Goal: Transaction & Acquisition: Purchase product/service

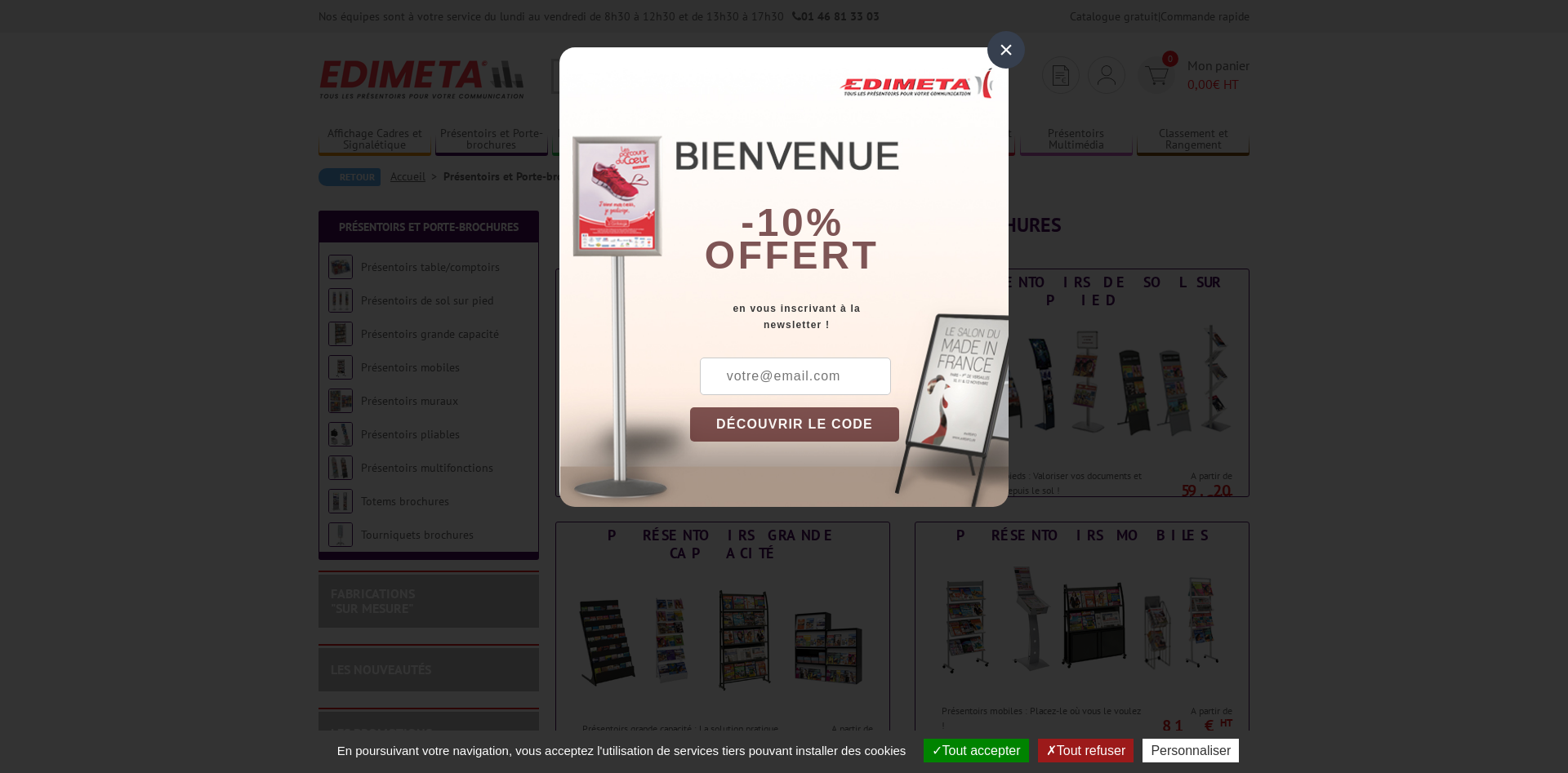
click at [1005, 54] on div "×" at bounding box center [1006, 50] width 37 height 37
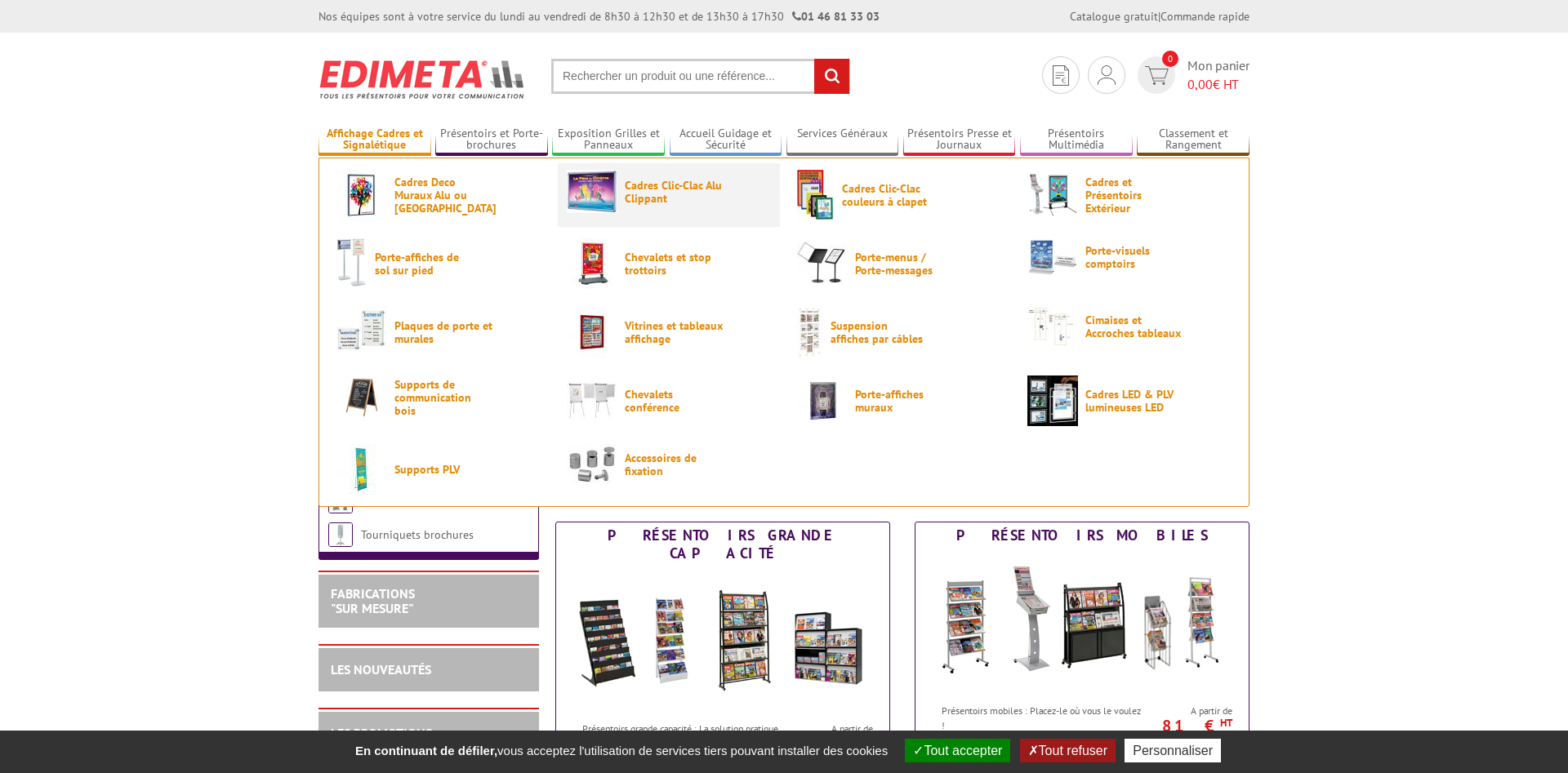
click at [639, 194] on span "Cadres Clic-Clac Alu Clippant" at bounding box center [673, 192] width 98 height 27
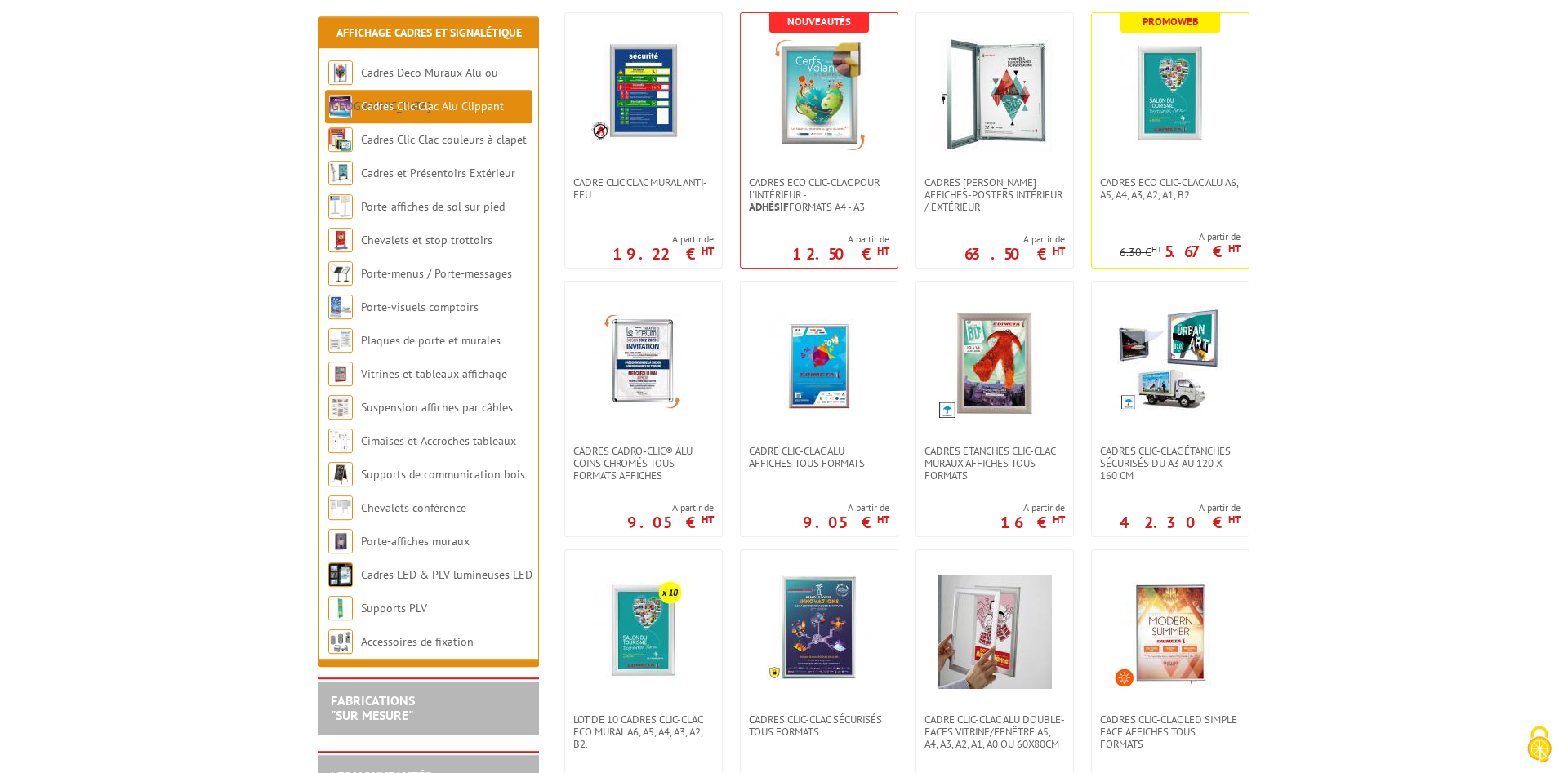
scroll to position [583, 0]
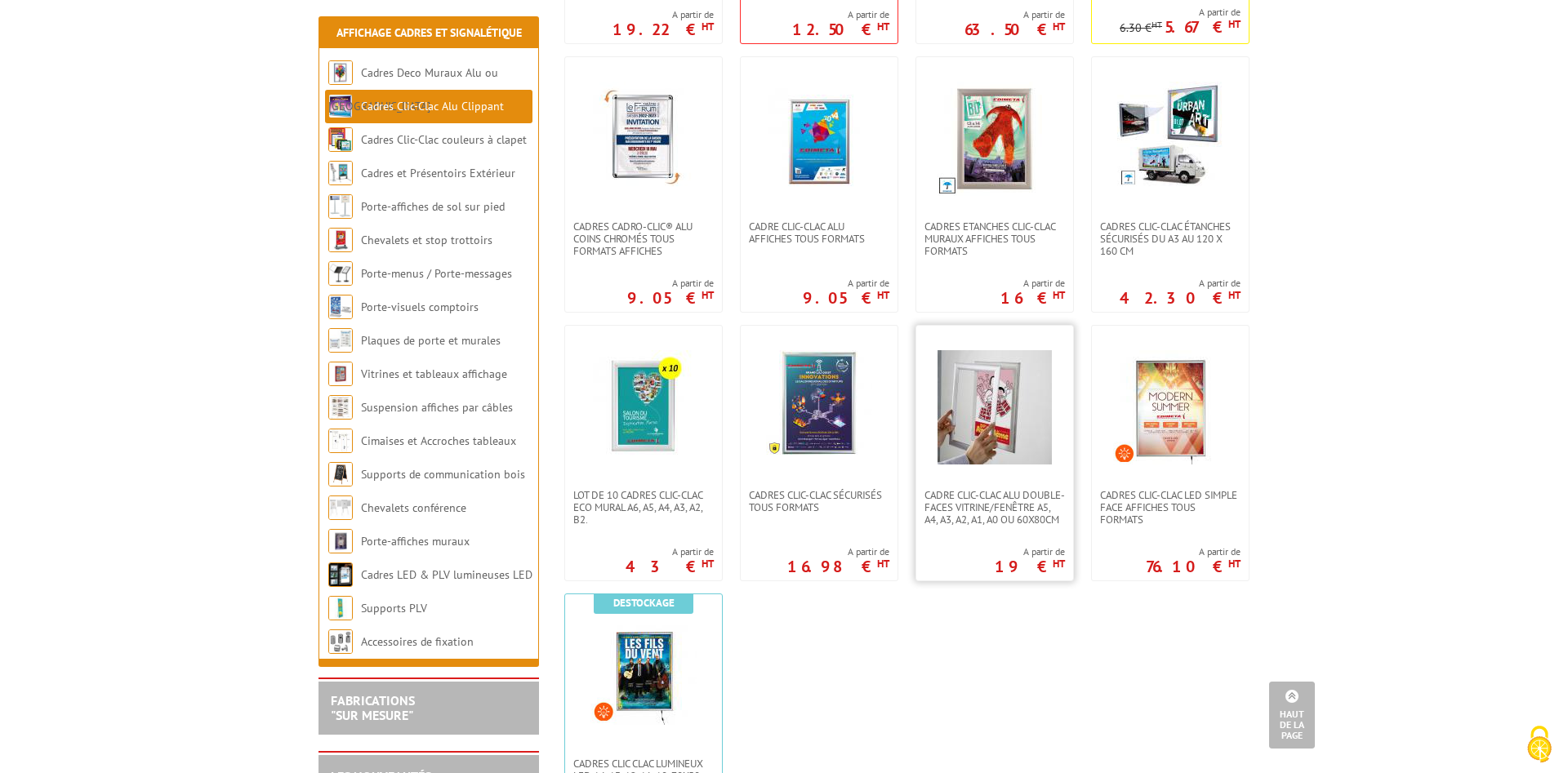
click at [981, 406] on img at bounding box center [994, 407] width 114 height 114
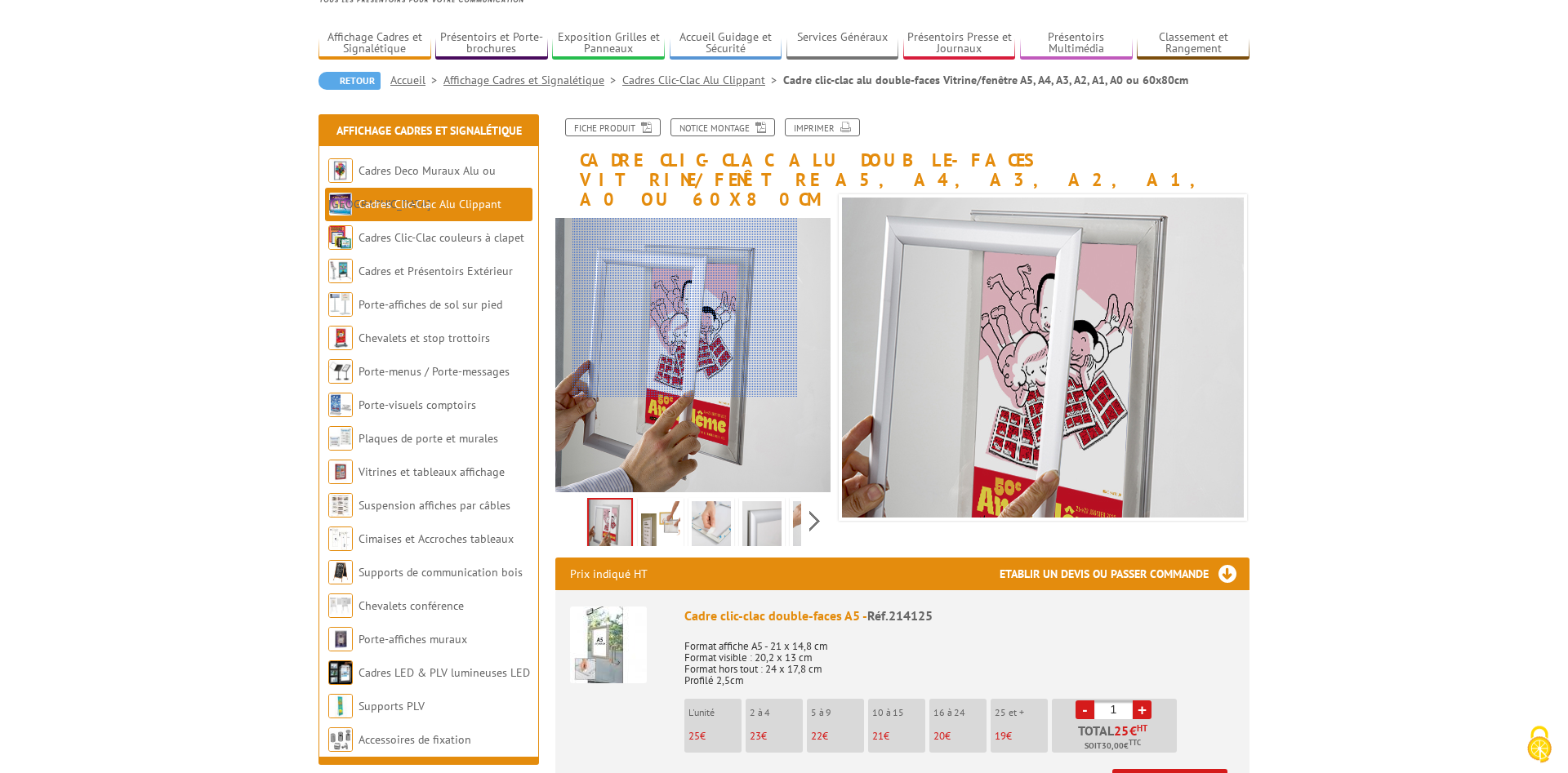
scroll to position [166, 0]
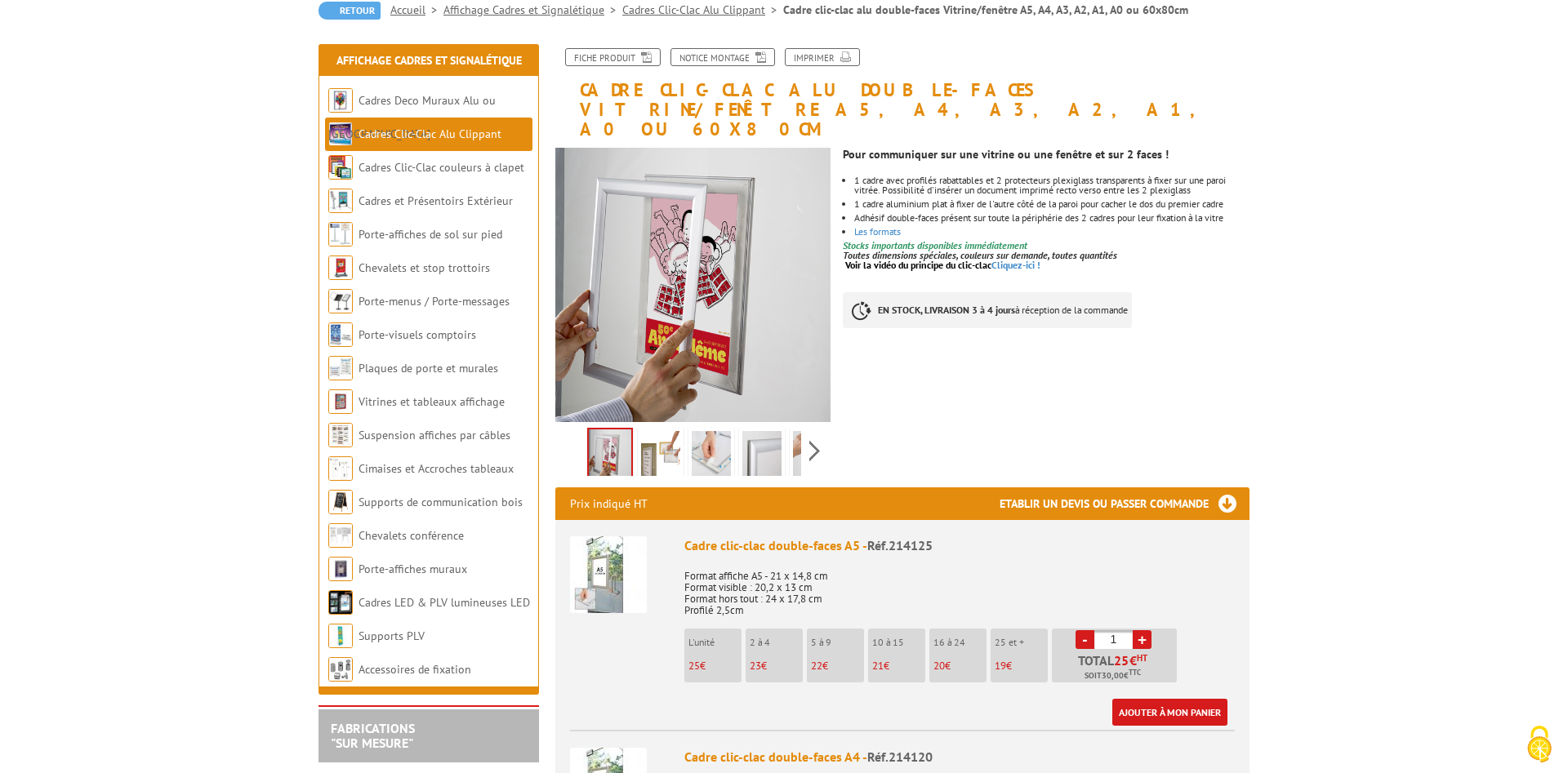
click at [658, 438] on img at bounding box center [661, 456] width 39 height 50
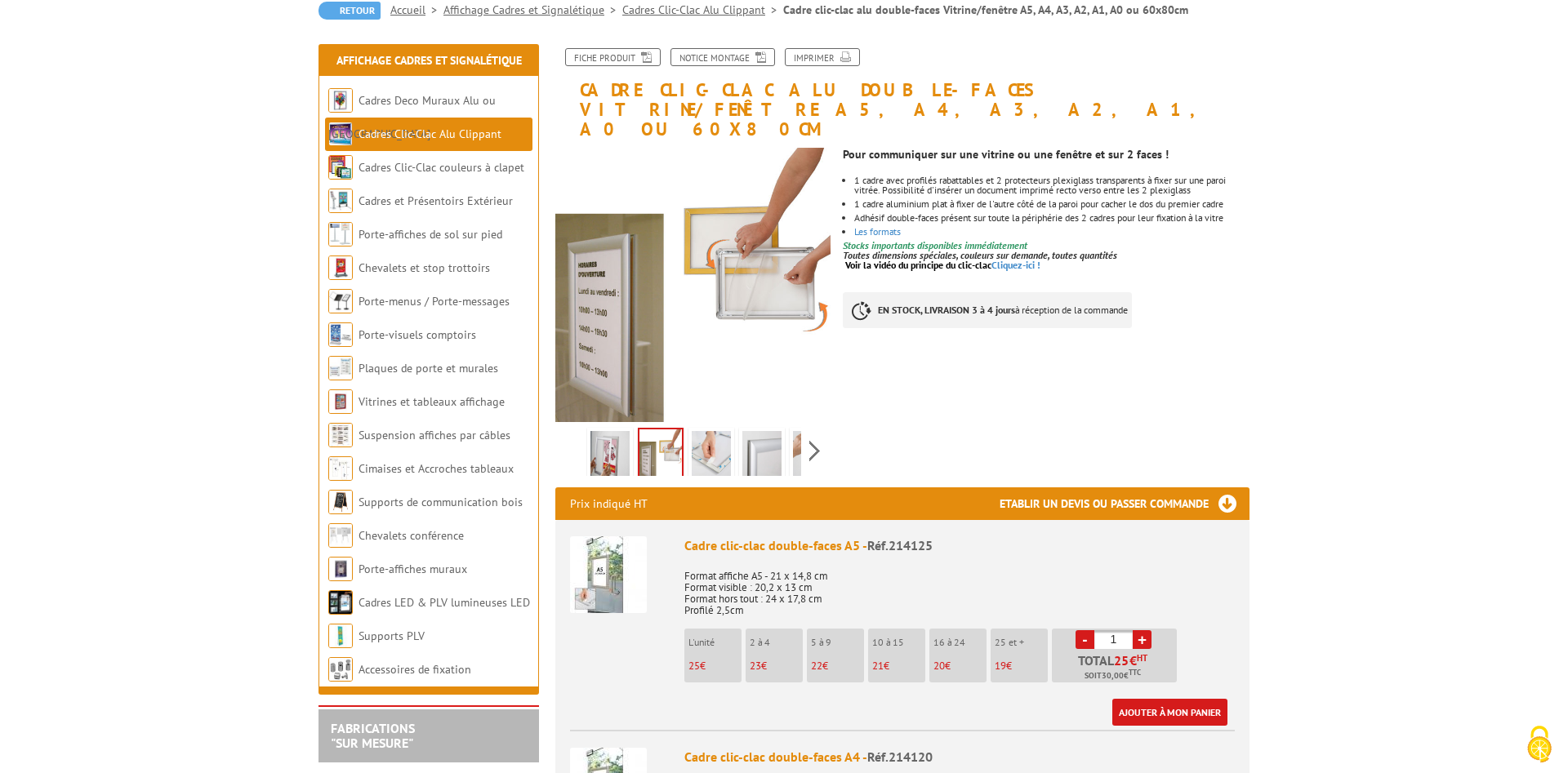
click at [598, 438] on img at bounding box center [610, 456] width 39 height 50
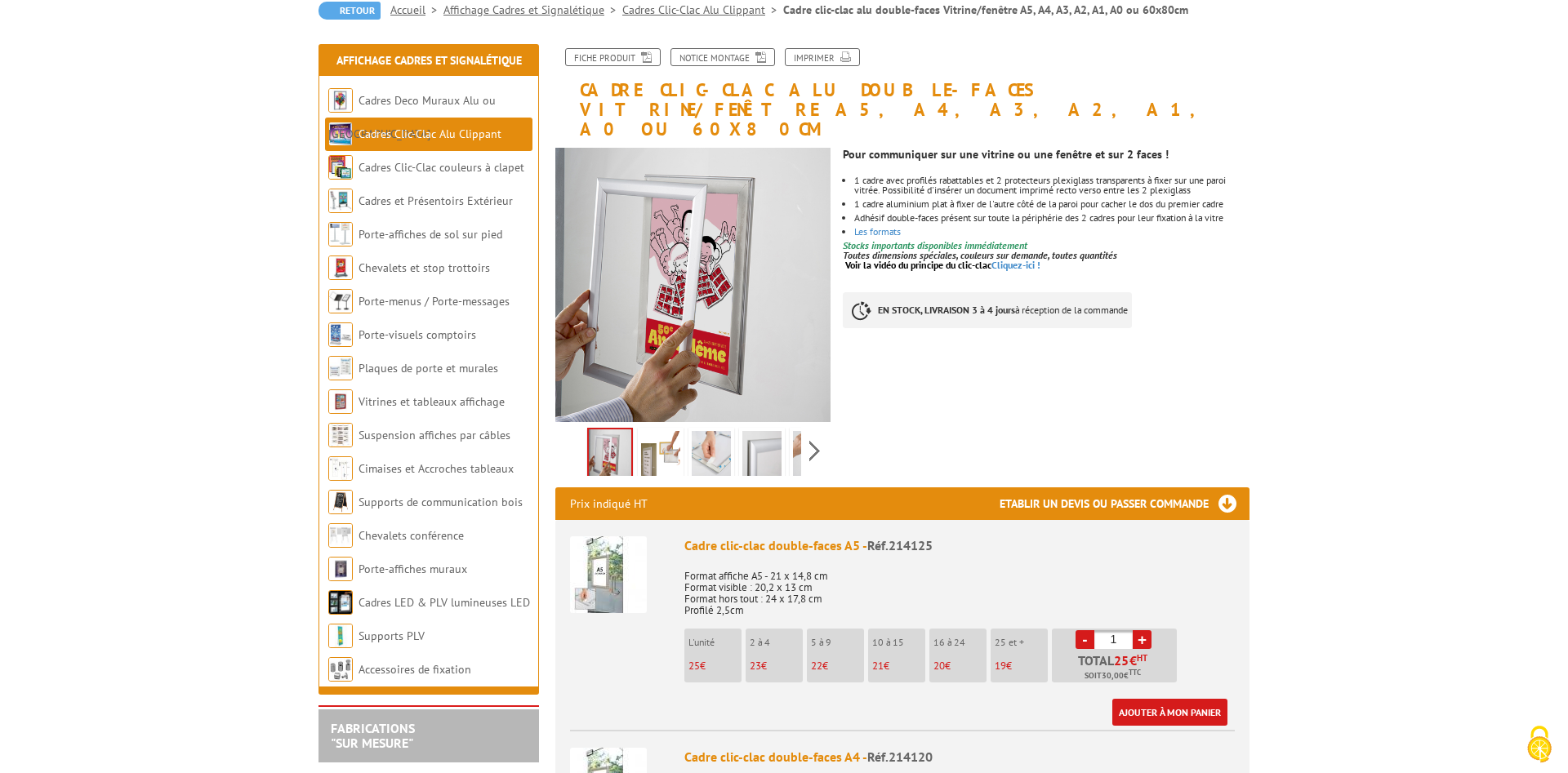
click at [803, 428] on div "Previous Next" at bounding box center [693, 451] width 276 height 58
click at [813, 426] on div "Previous Next" at bounding box center [693, 451] width 276 height 58
click at [783, 431] on img at bounding box center [776, 456] width 39 height 50
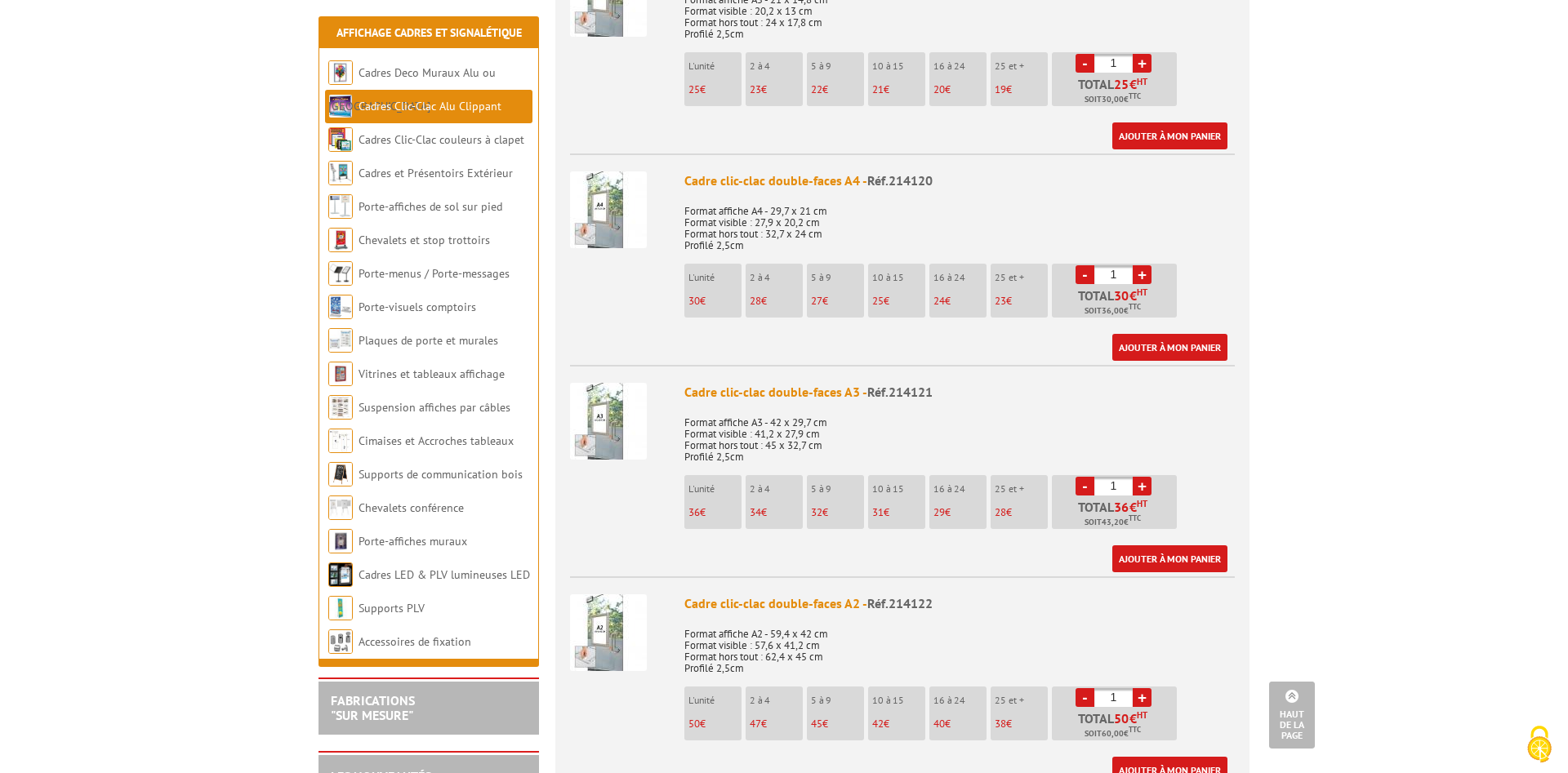
scroll to position [749, 0]
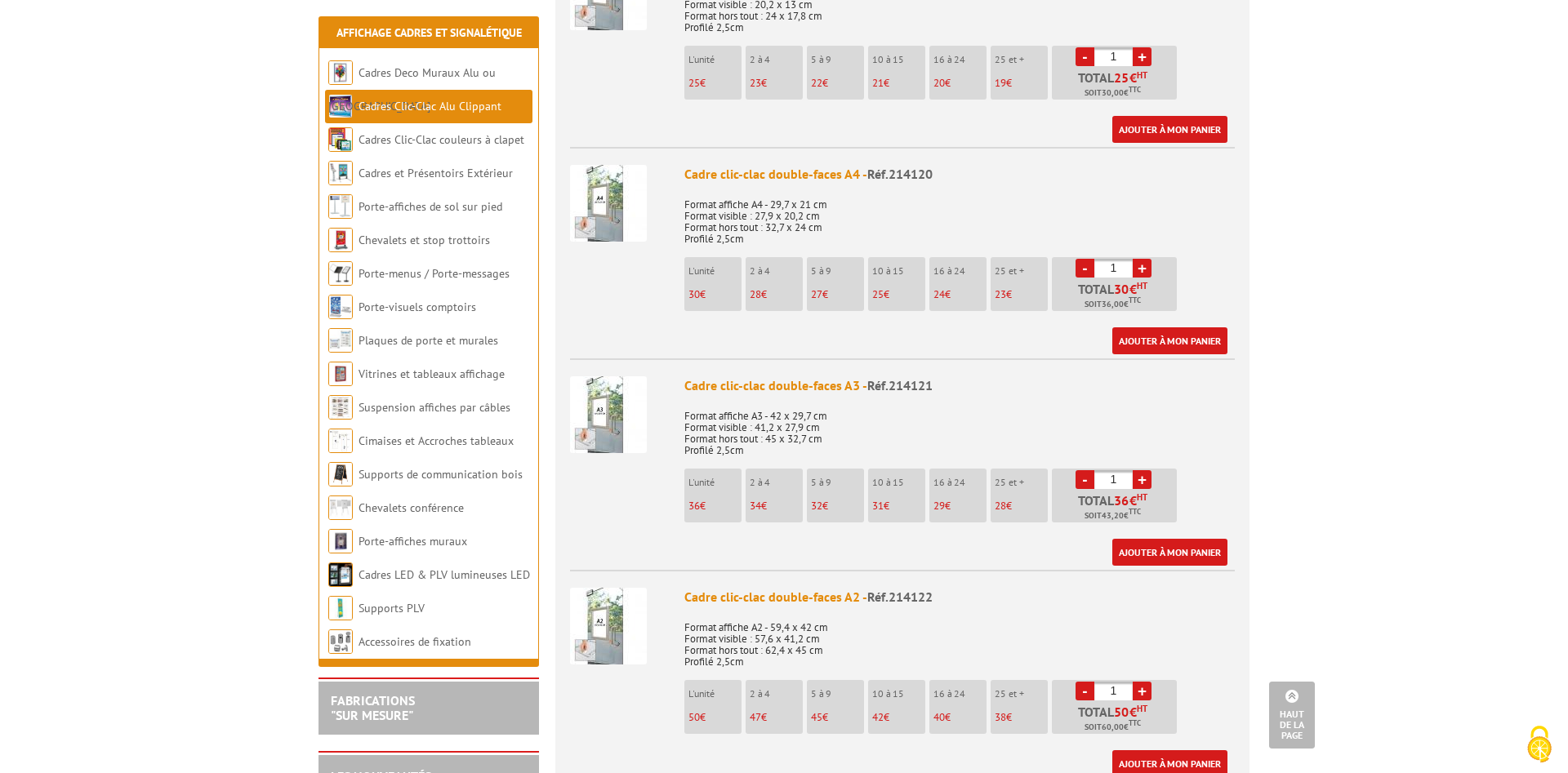
click at [879, 288] on span "25" at bounding box center [878, 295] width 12 height 14
click at [1149, 259] on link "+" at bounding box center [1142, 267] width 19 height 19
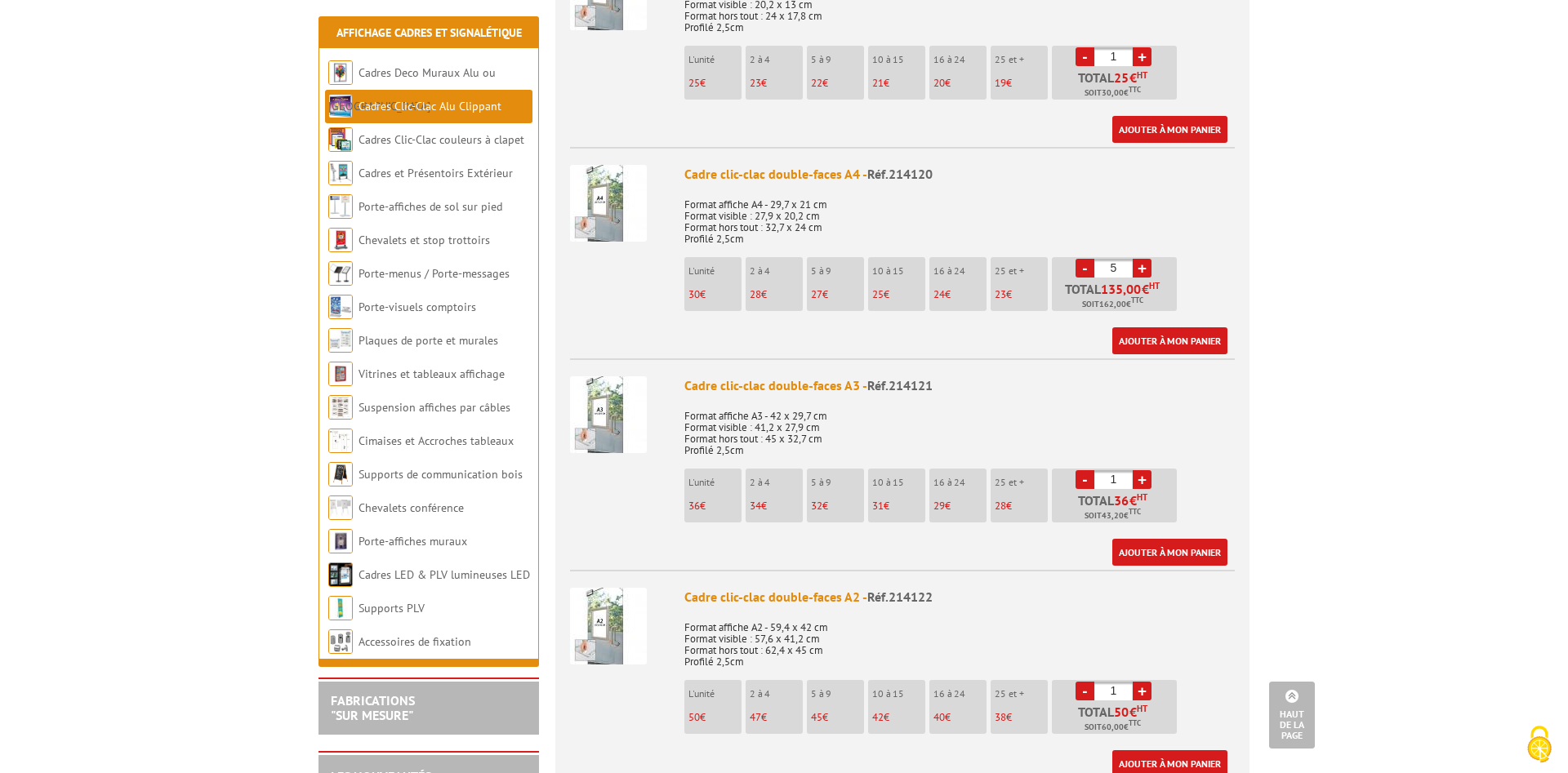
click at [1149, 259] on link "+" at bounding box center [1142, 267] width 19 height 19
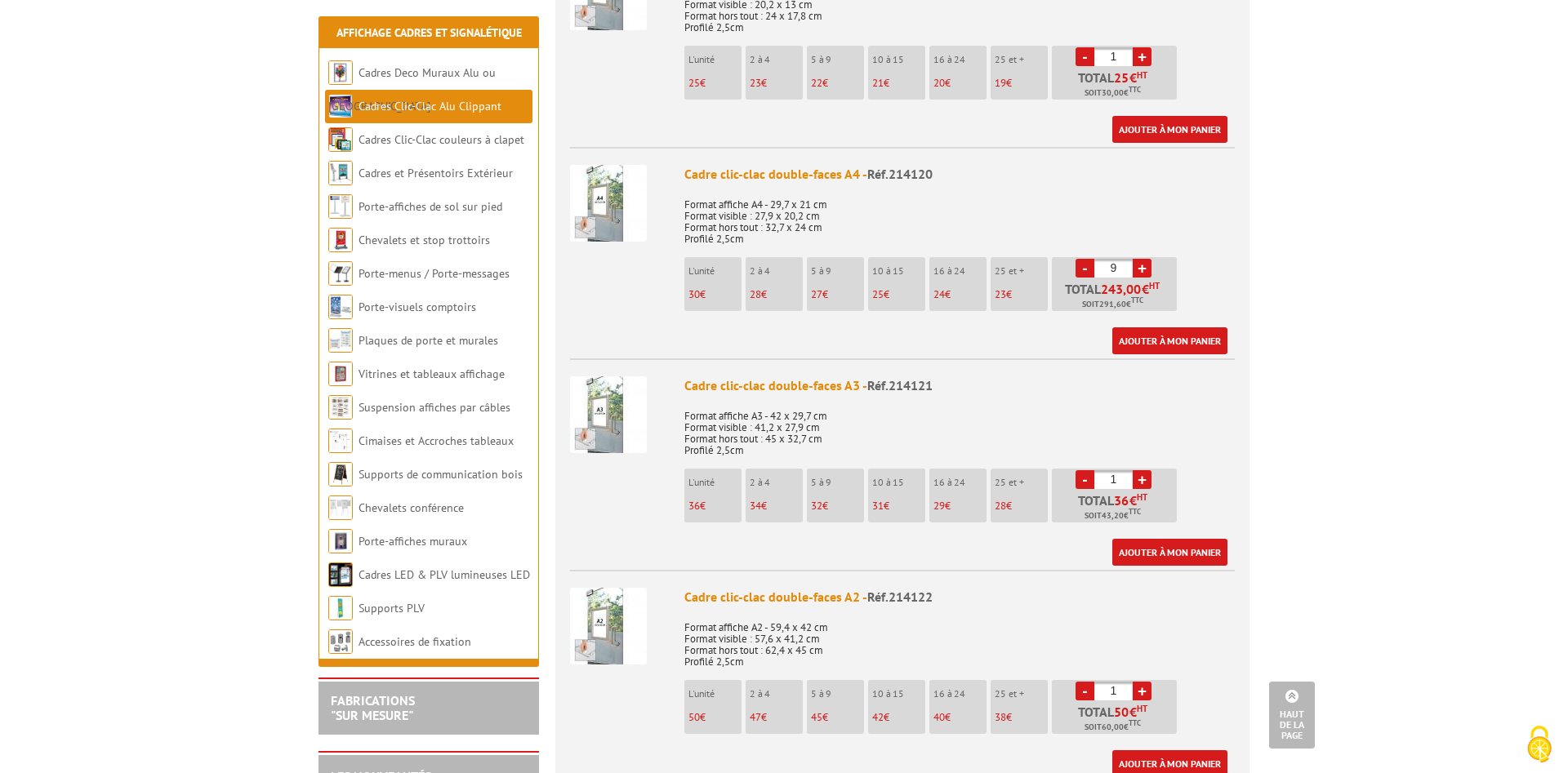
type input "10"
click at [1140, 328] on link "Ajouter à mon panier" at bounding box center [1170, 341] width 115 height 27
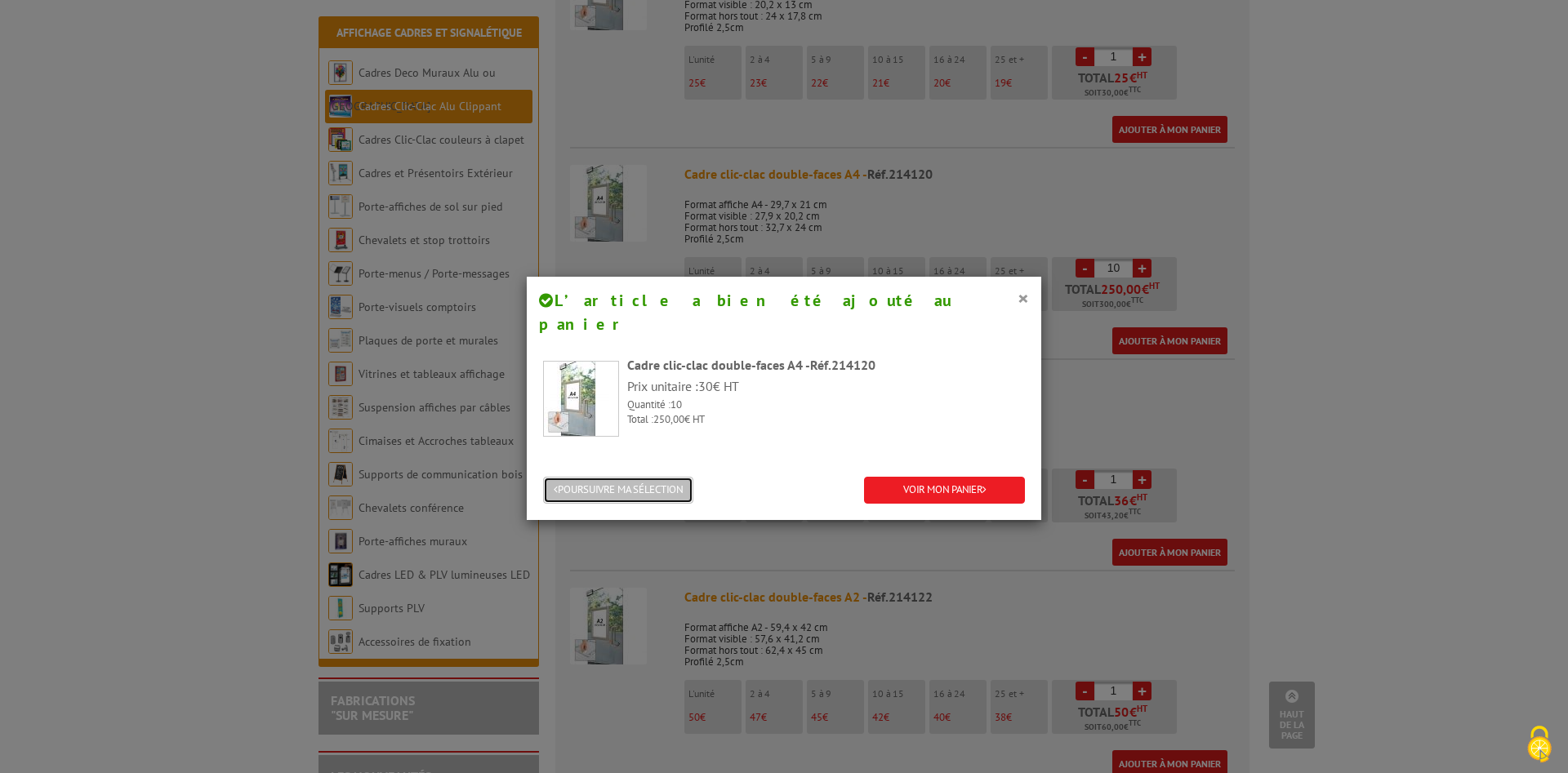
click at [586, 476] on button "POURSUIVRE MA SÉLECTION" at bounding box center [618, 490] width 151 height 27
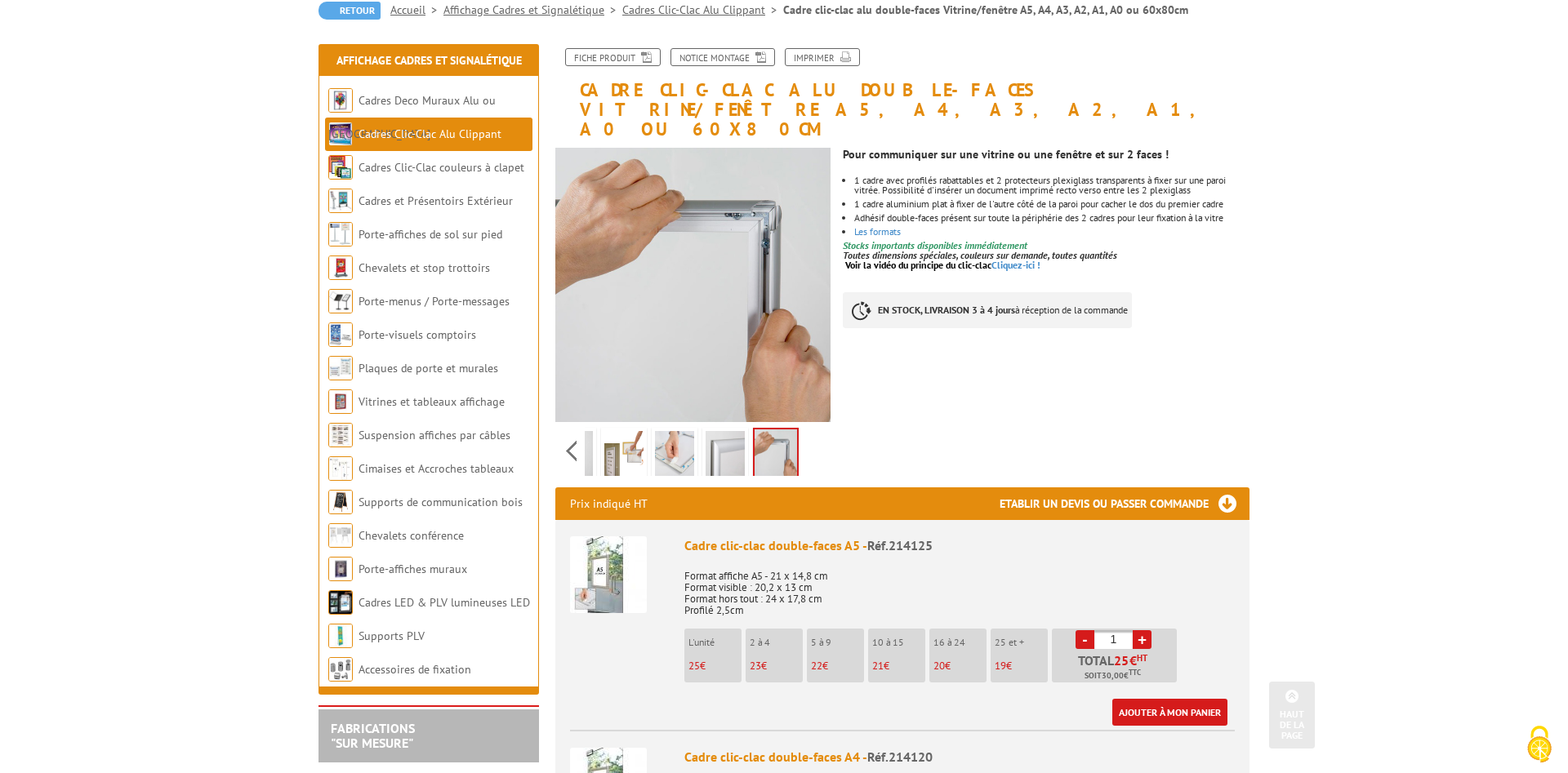
scroll to position [0, 0]
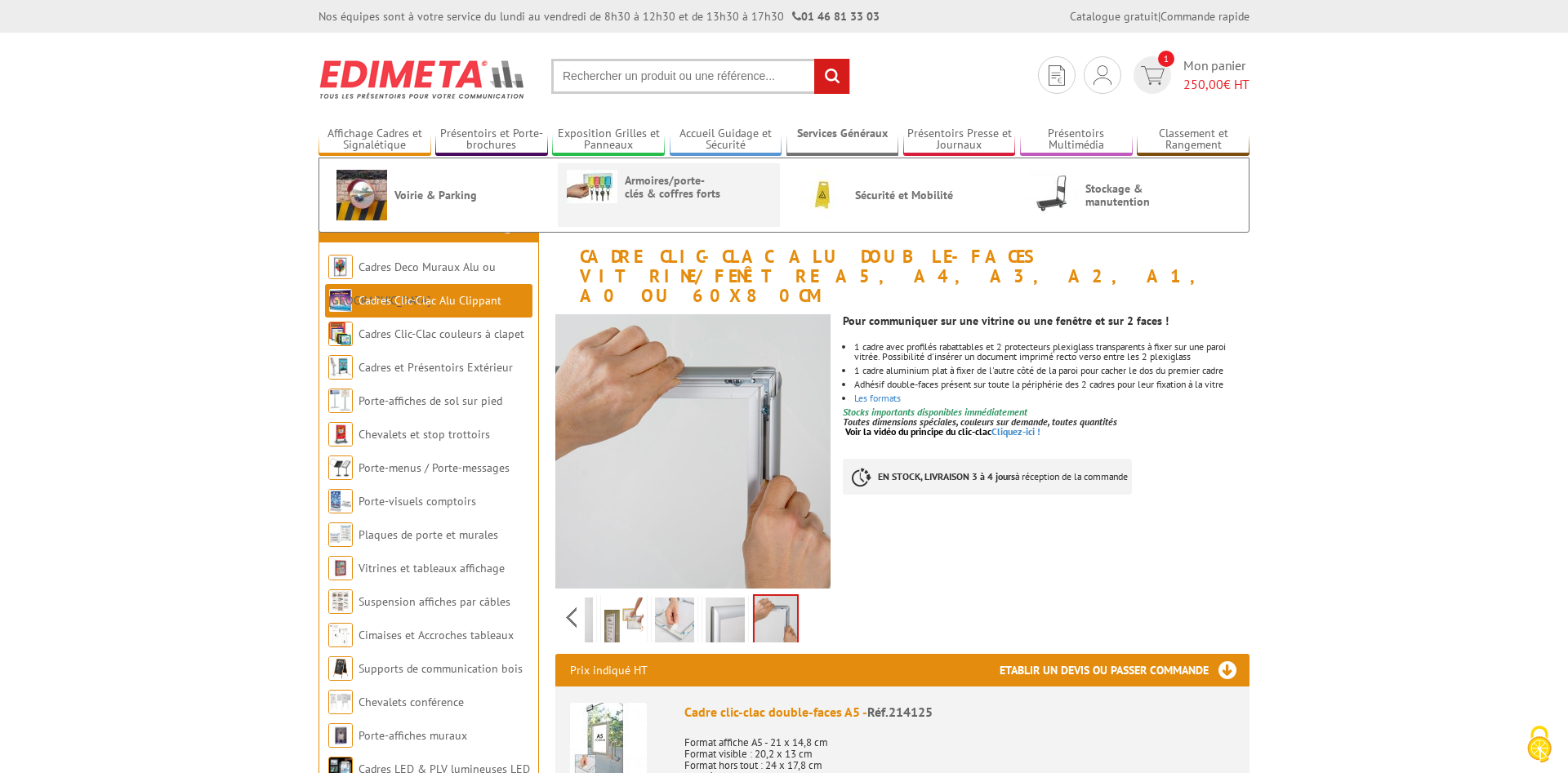
click at [664, 186] on span "Armoires/porte-clés & coffres forts" at bounding box center [673, 187] width 98 height 27
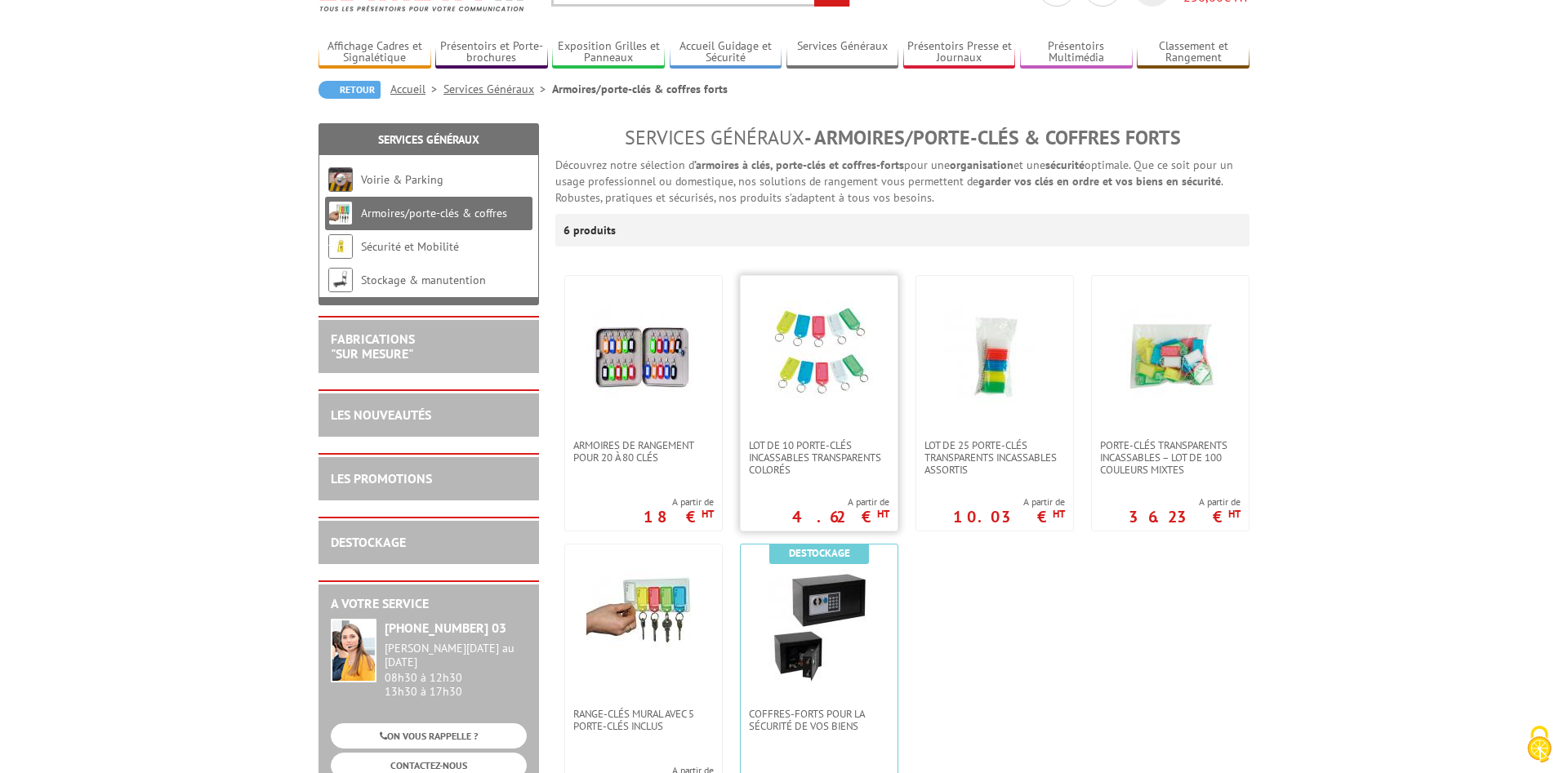
scroll to position [166, 0]
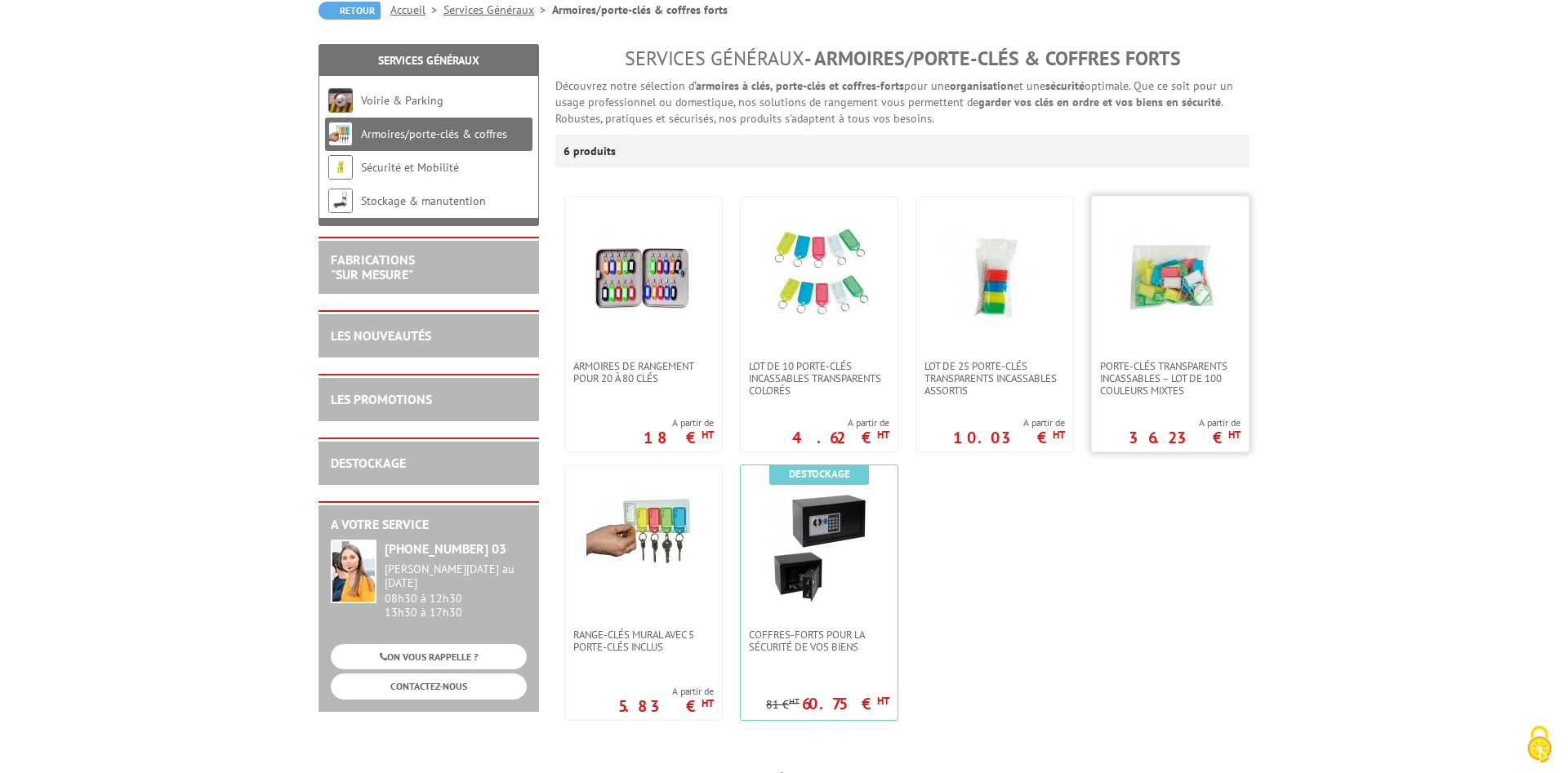
click at [1195, 282] on img at bounding box center [1170, 278] width 114 height 114
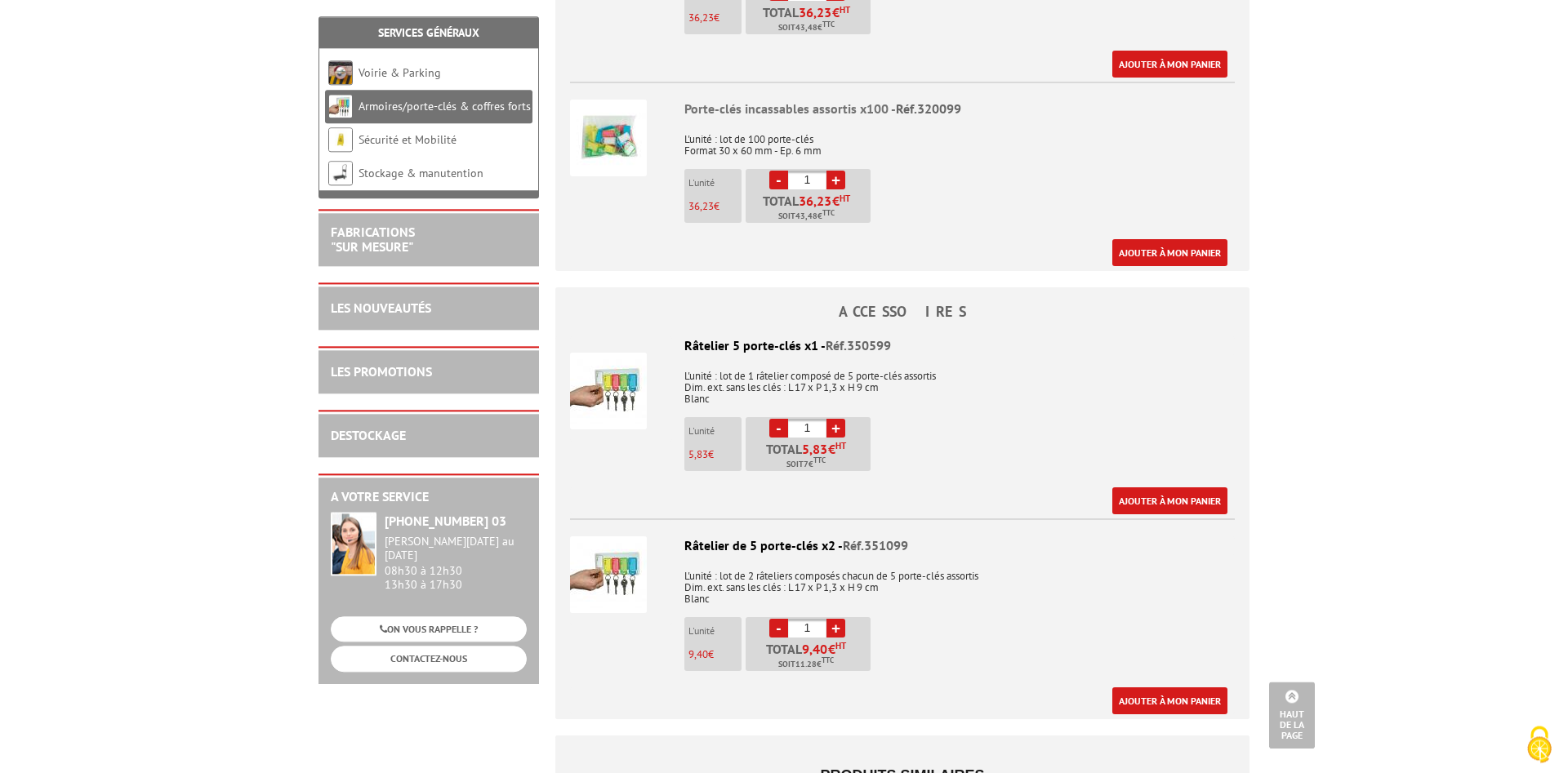
scroll to position [1499, 0]
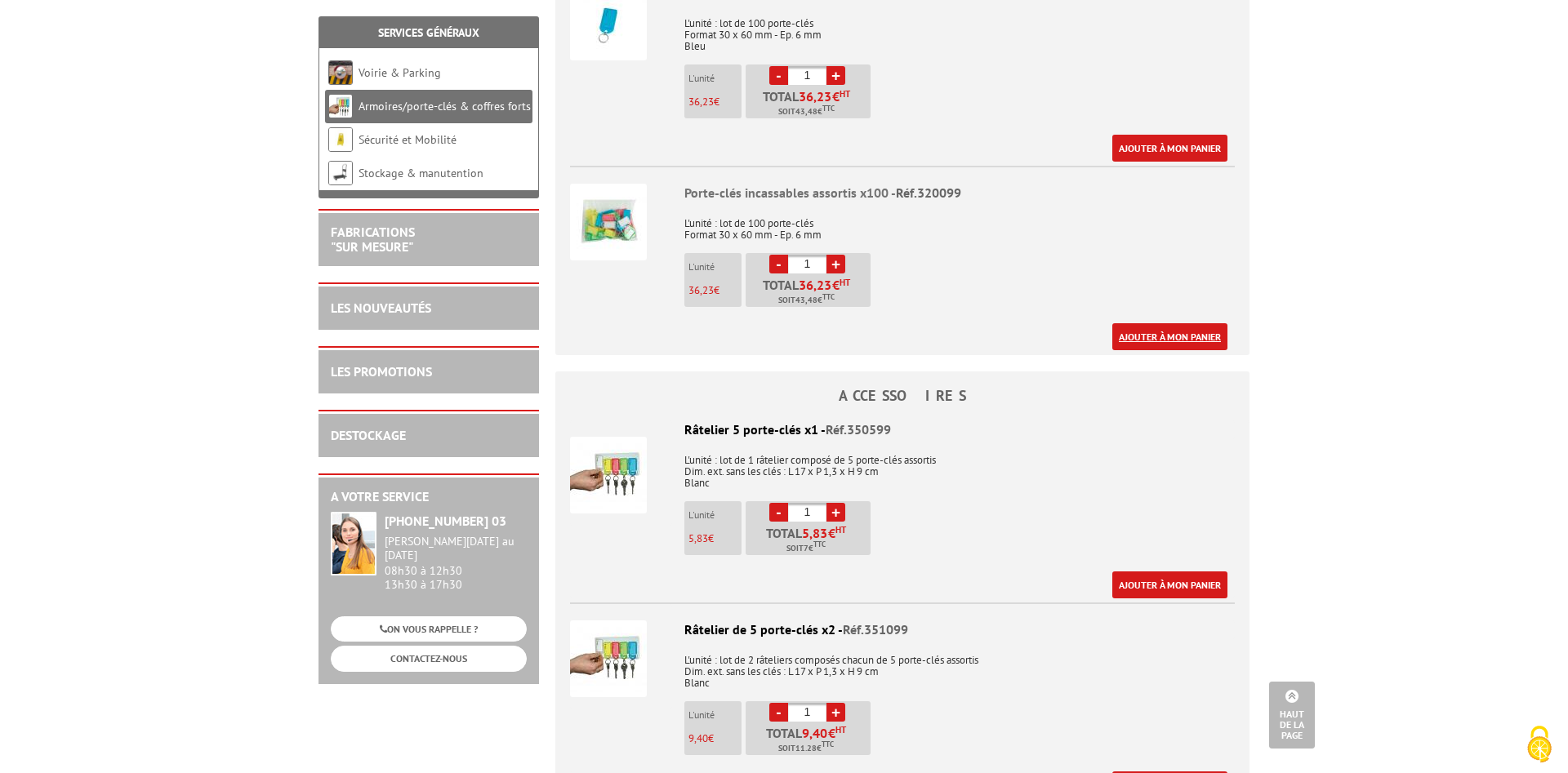
click at [1132, 323] on link "Ajouter à mon panier" at bounding box center [1170, 336] width 115 height 27
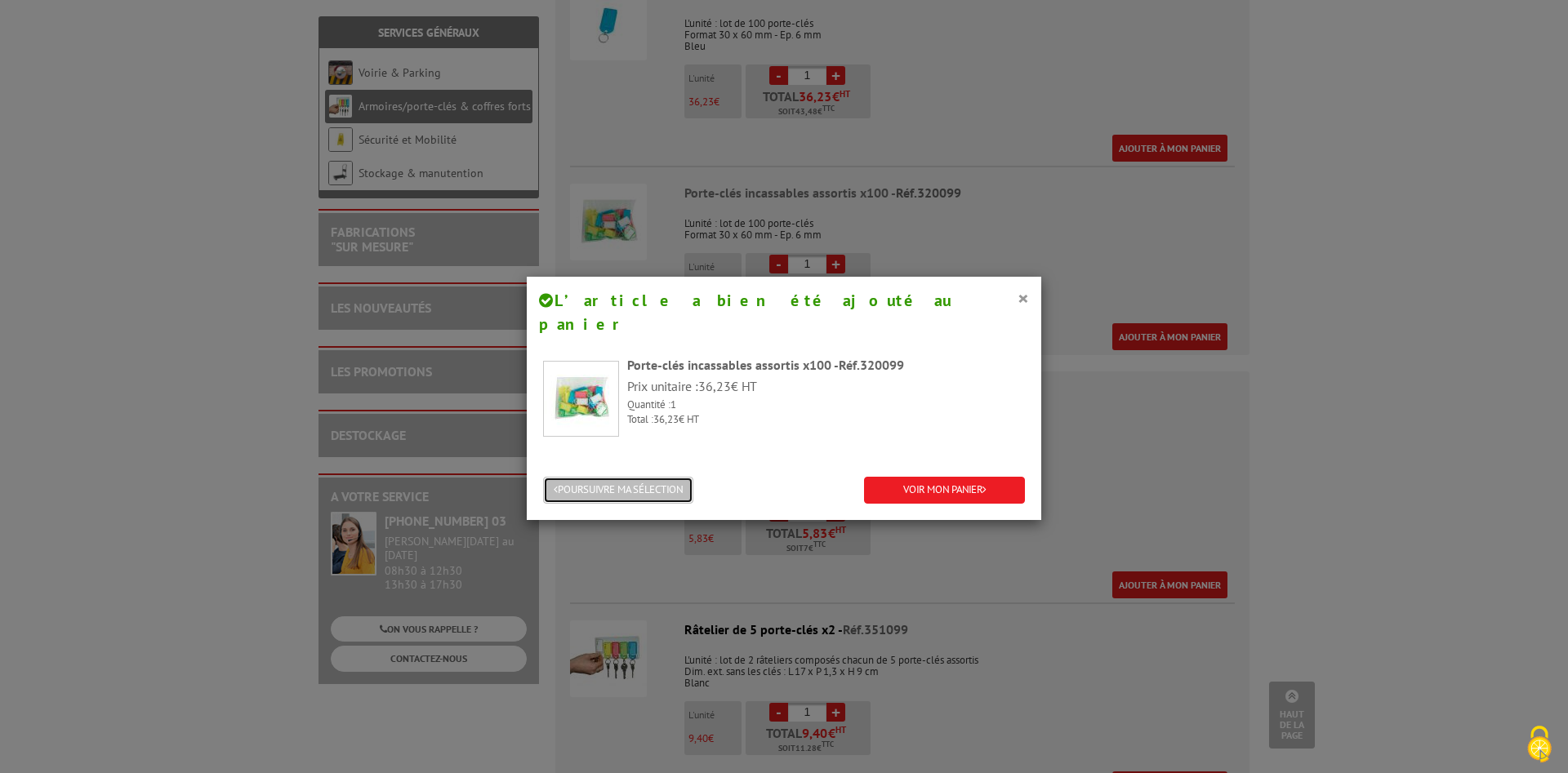
drag, startPoint x: 665, startPoint y: 468, endPoint x: 680, endPoint y: 466, distance: 15.1
click at [665, 476] on button "POURSUIVRE MA SÉLECTION" at bounding box center [618, 490] width 151 height 27
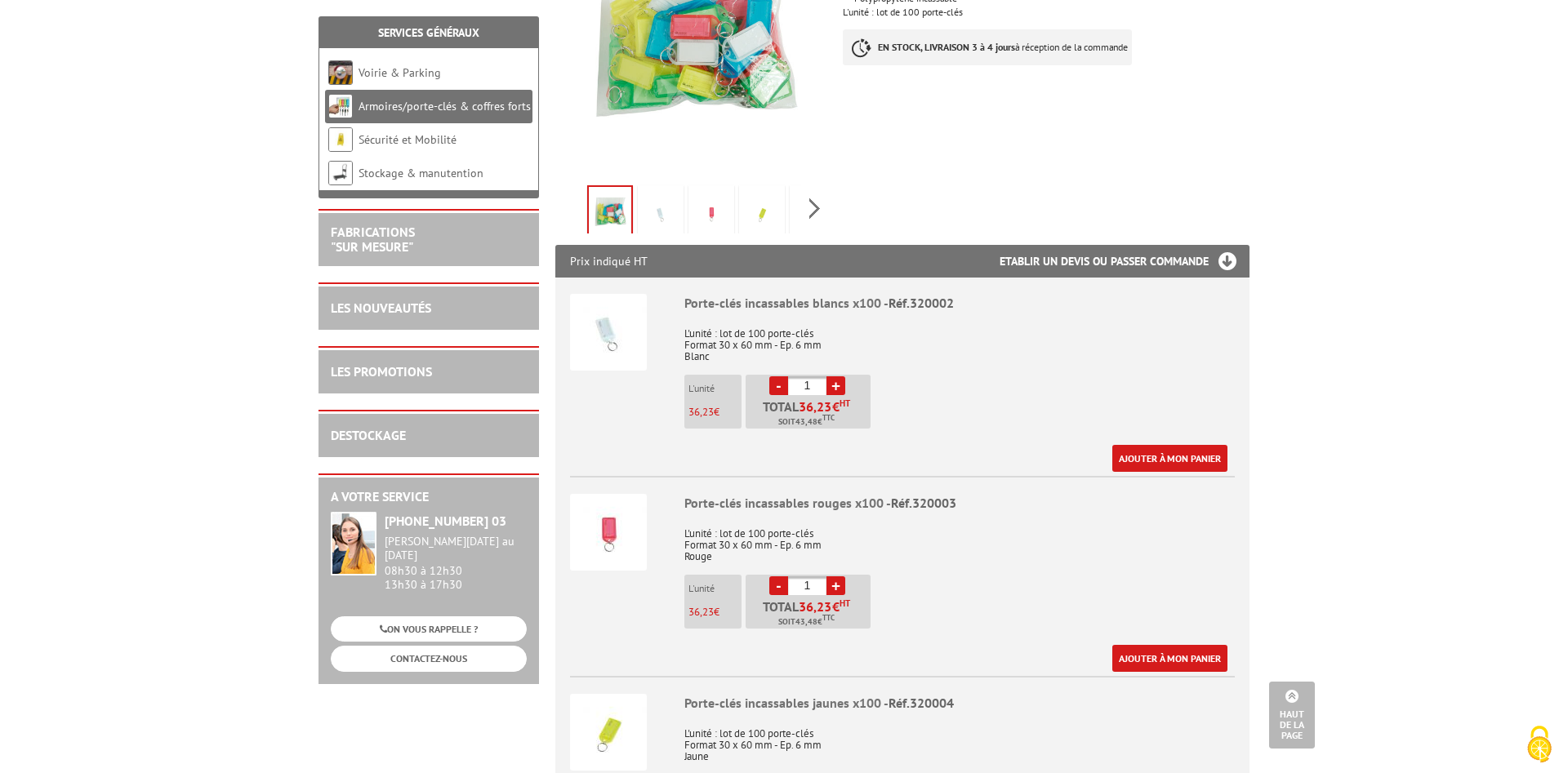
scroll to position [0, 0]
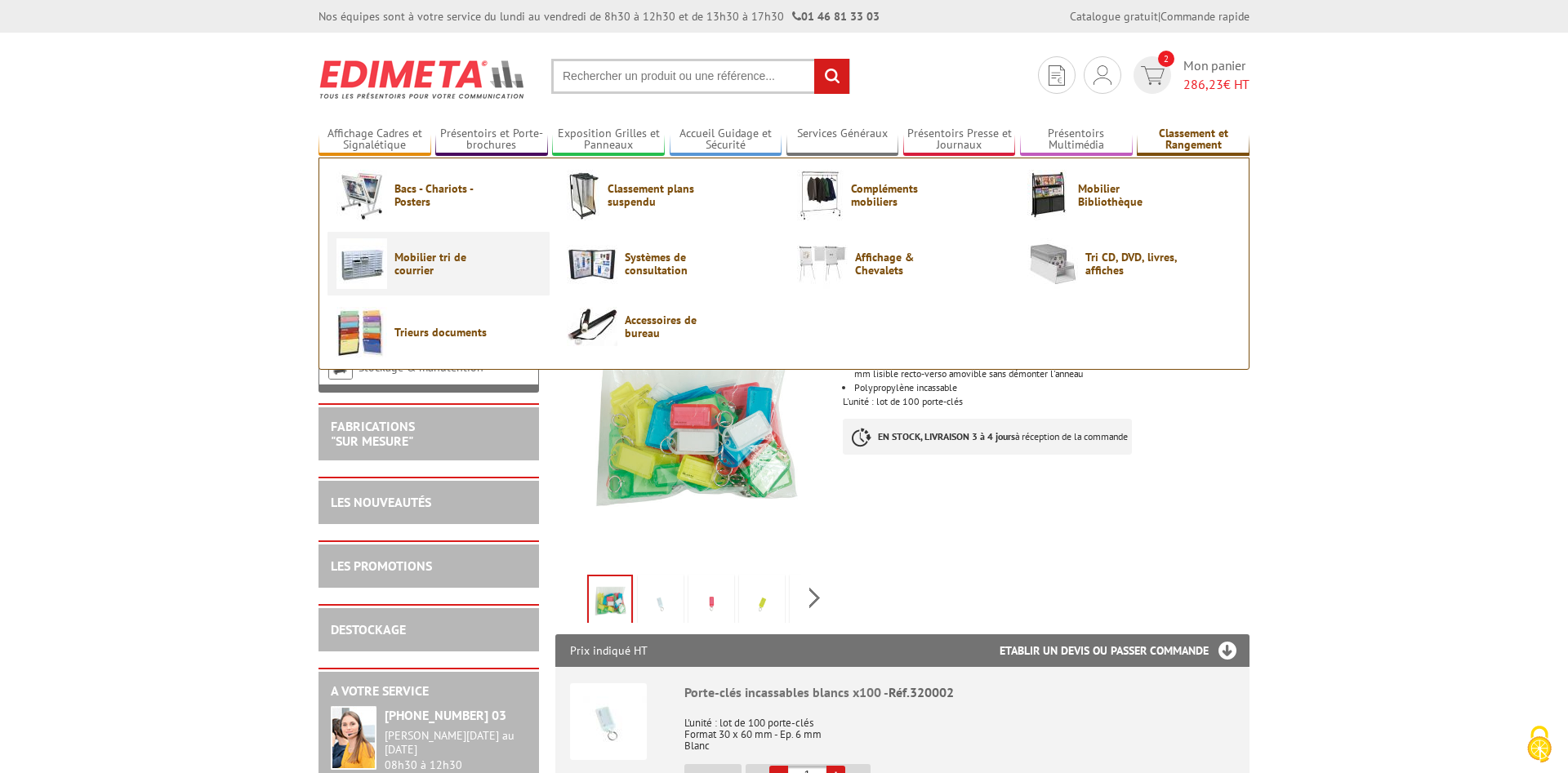
click at [376, 255] on img at bounding box center [361, 263] width 50 height 50
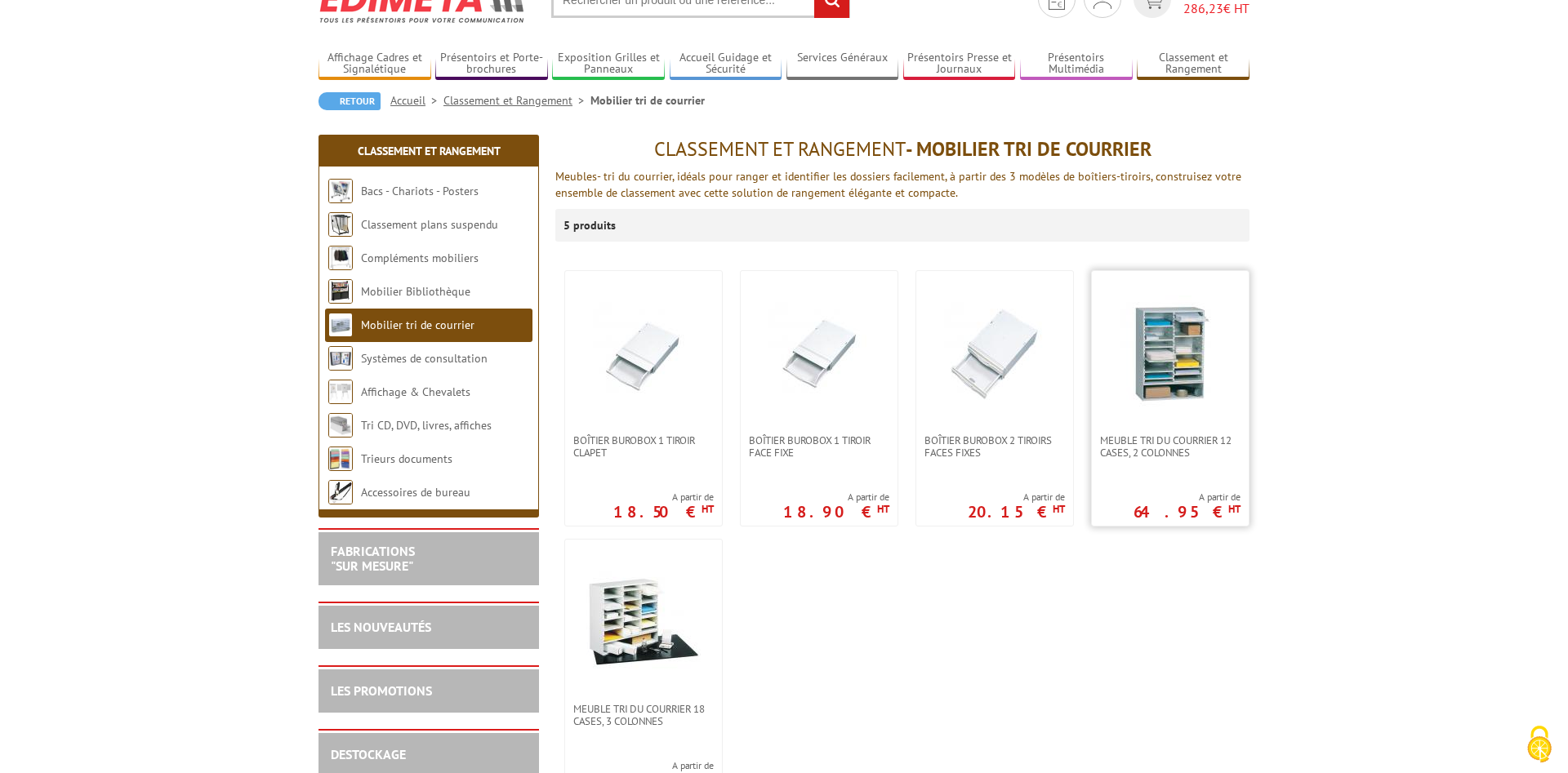
scroll to position [83, 0]
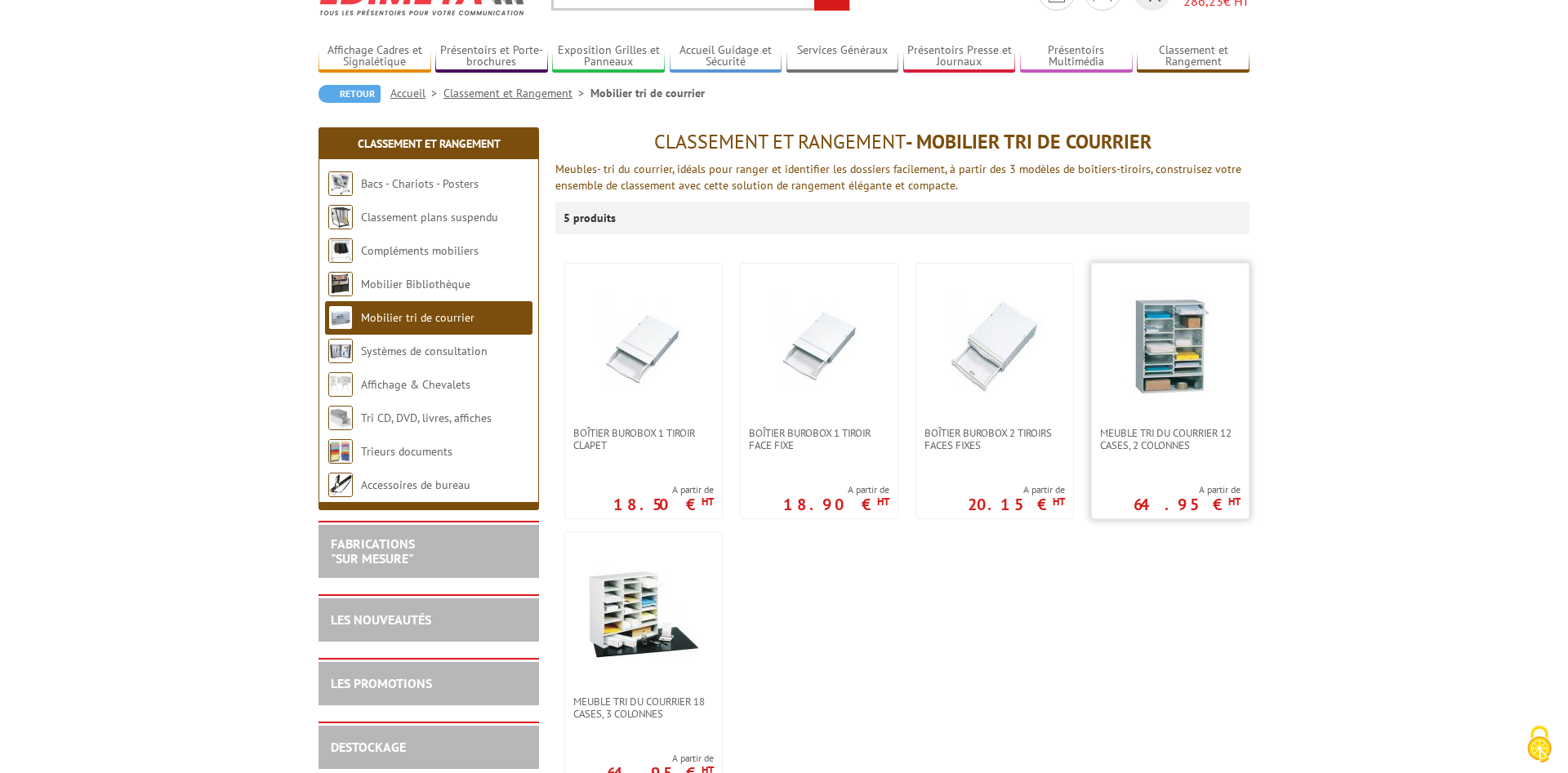
click at [1175, 368] on img at bounding box center [1170, 344] width 114 height 114
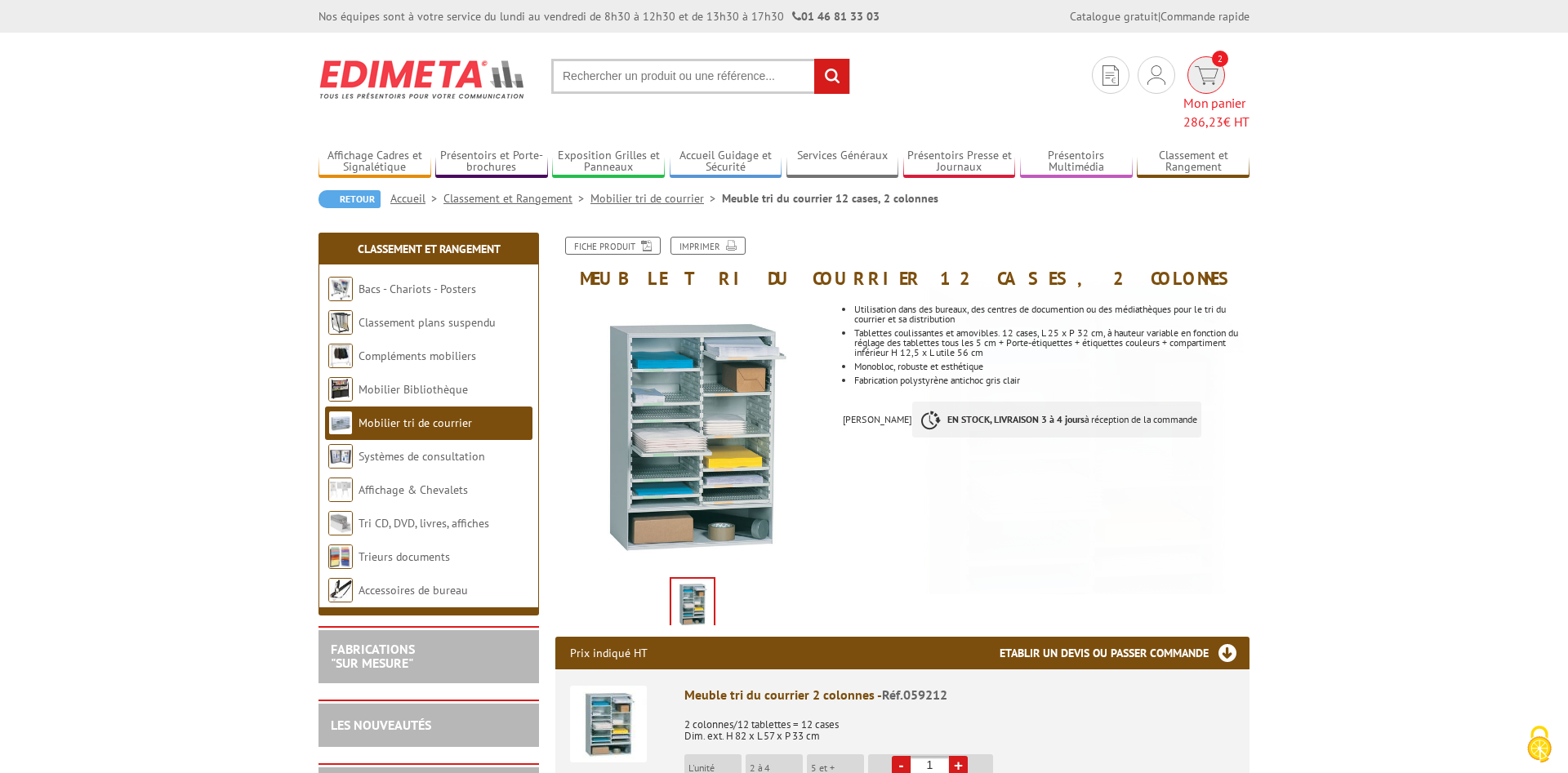
click at [1188, 74] on span "2" at bounding box center [1207, 75] width 37 height 37
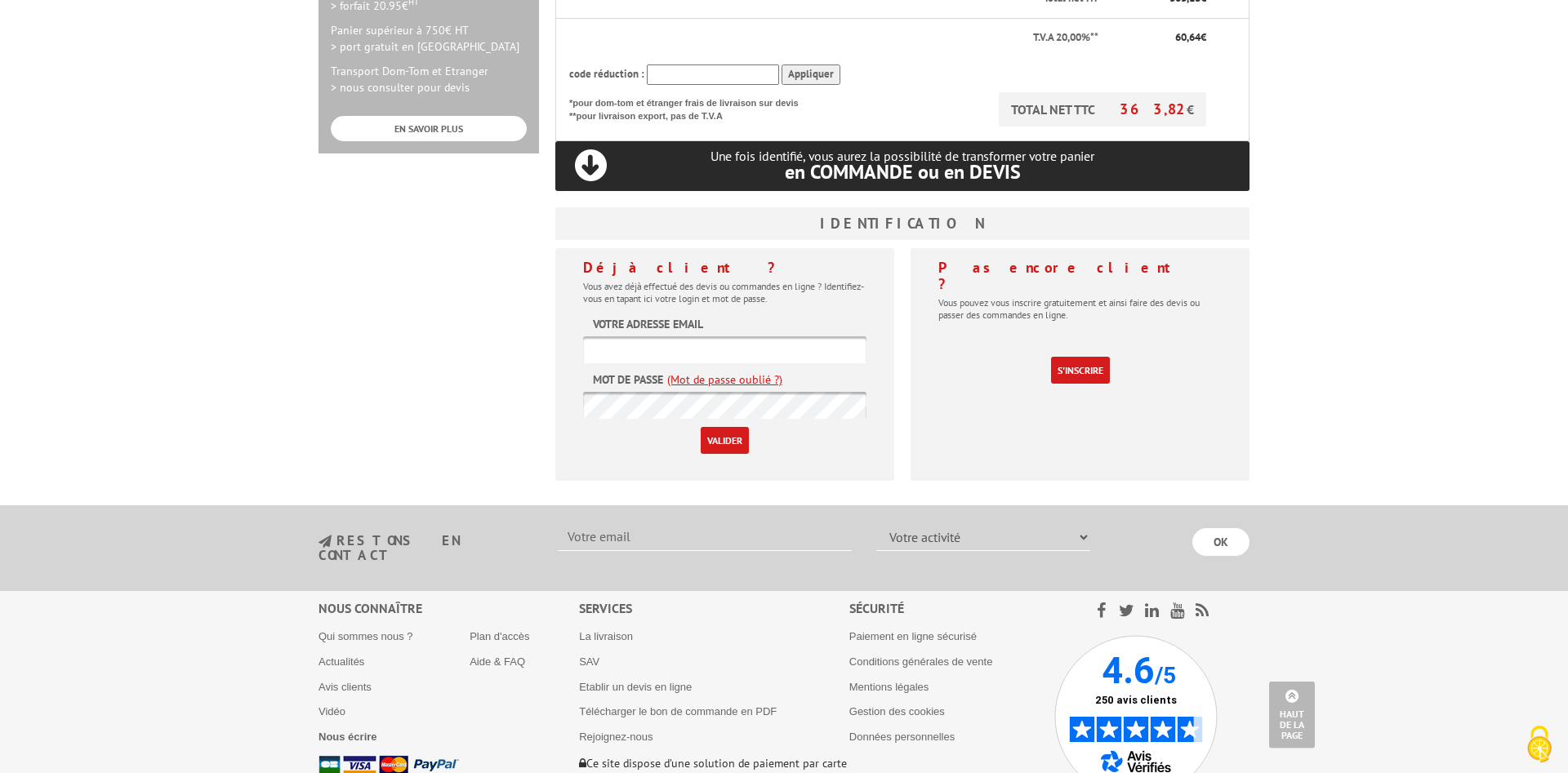
scroll to position [661, 0]
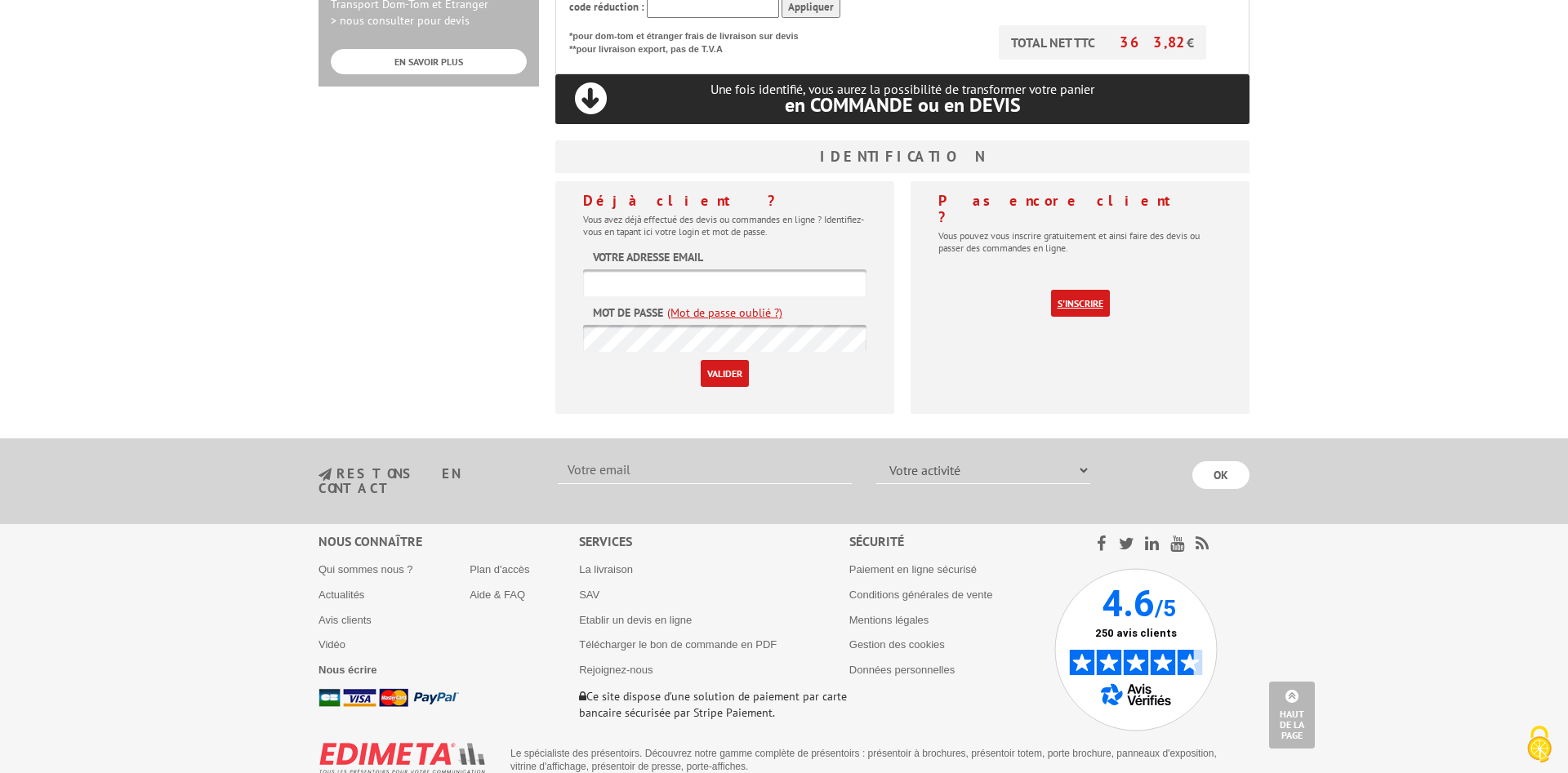
click at [1098, 290] on link "S'inscrire" at bounding box center [1081, 303] width 58 height 27
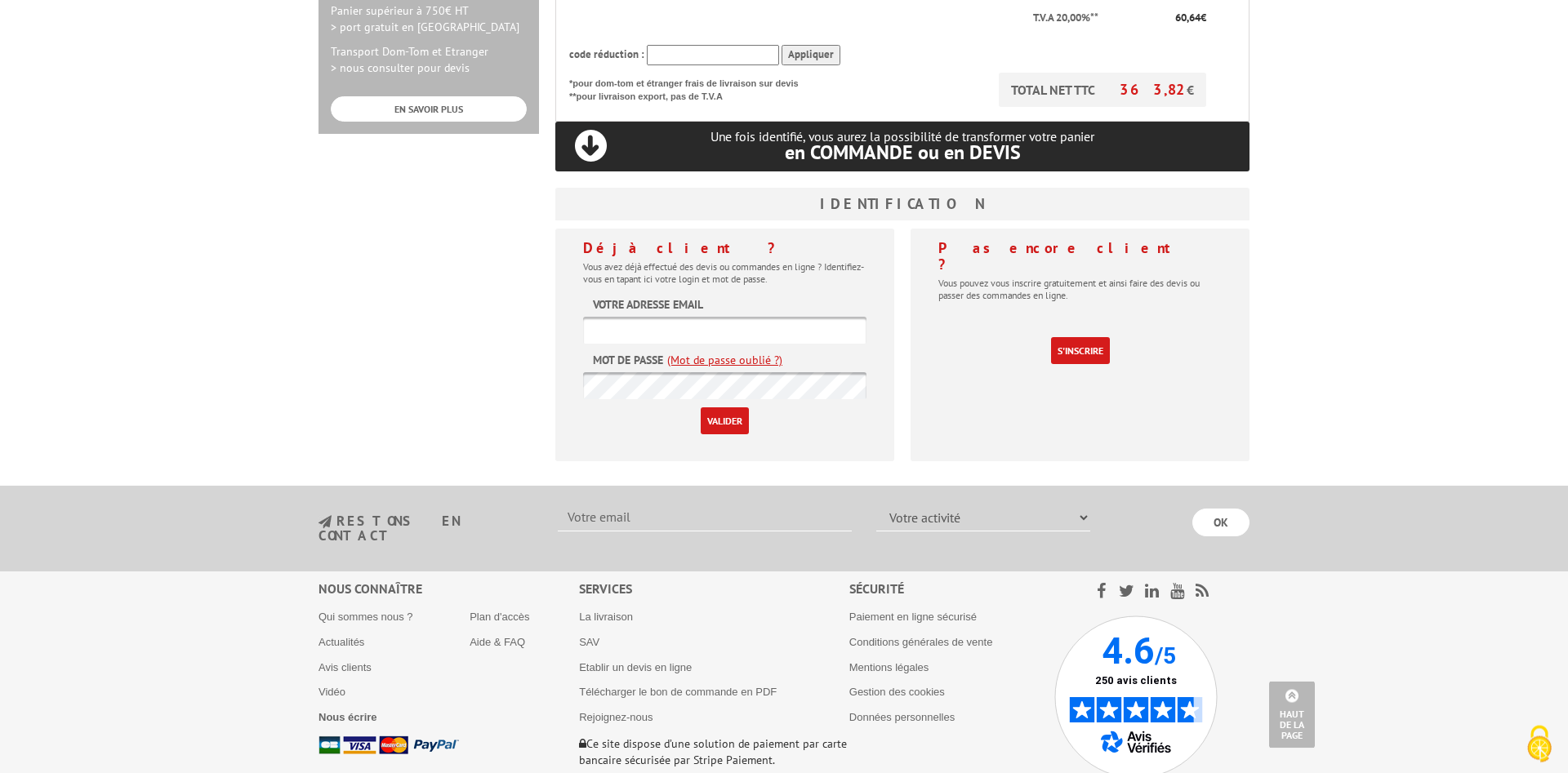
scroll to position [577, 0]
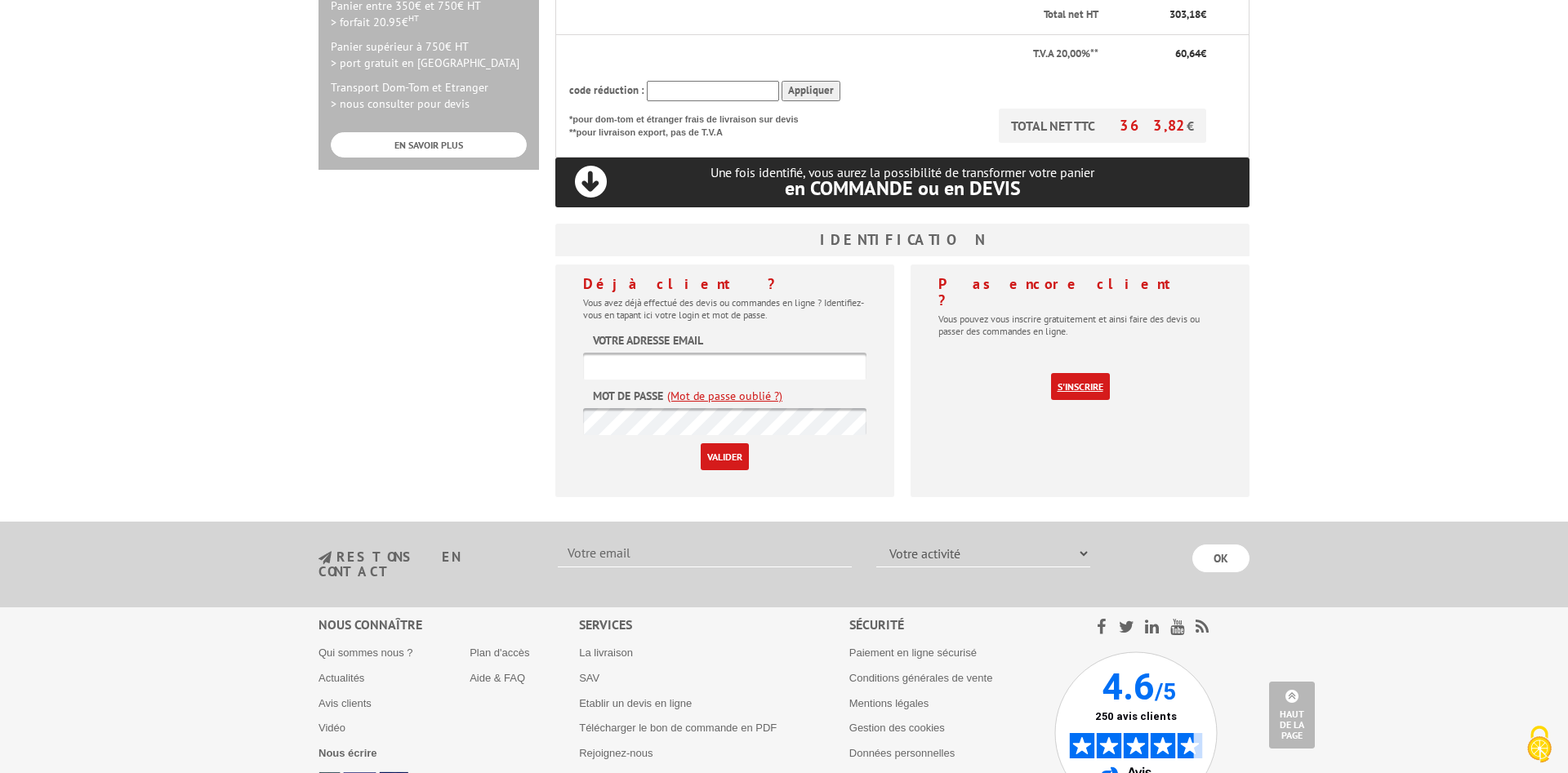
click at [1075, 373] on link "S'inscrire" at bounding box center [1081, 386] width 58 height 27
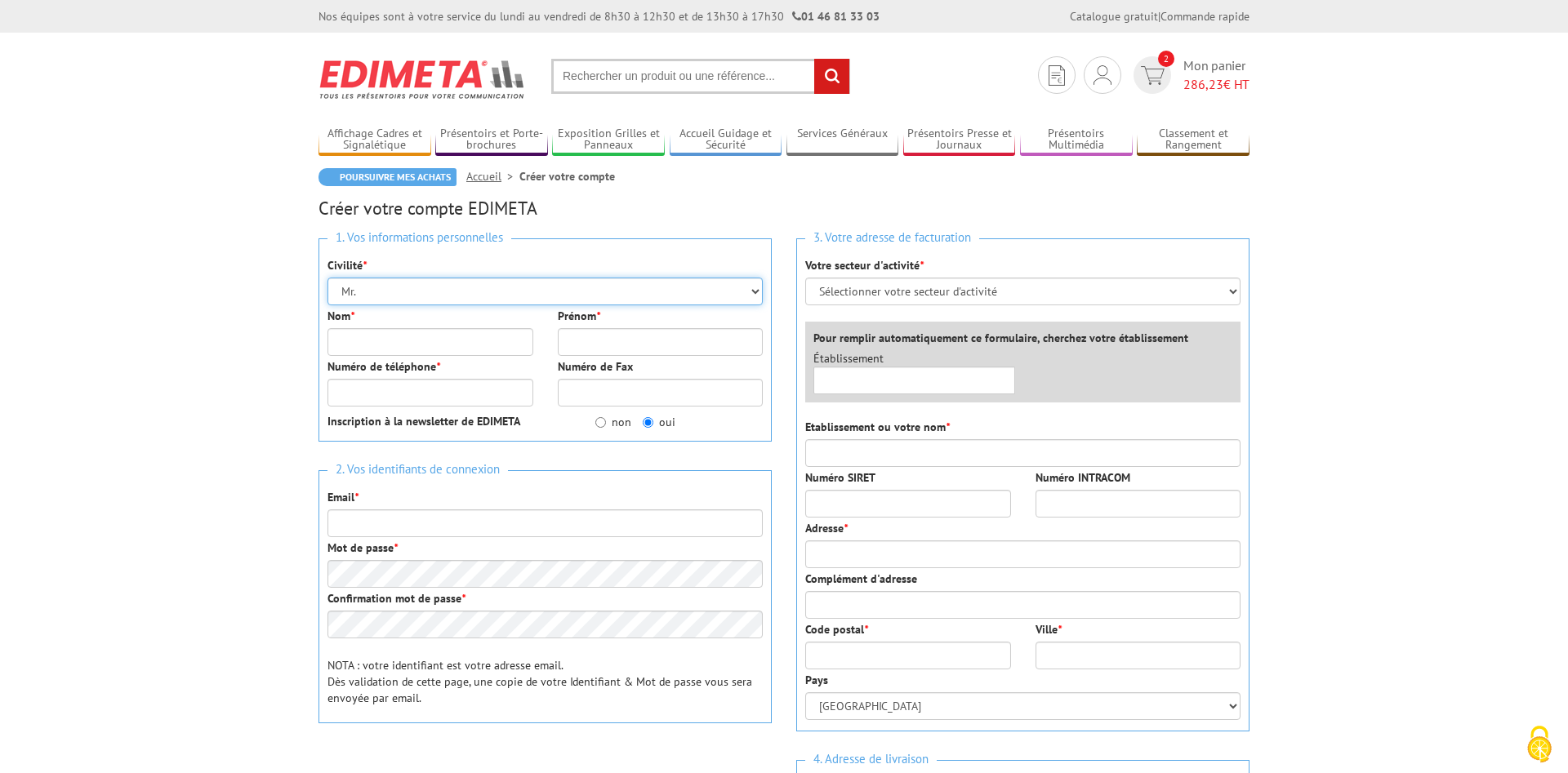
click at [328, 277] on select "Mr. Mme. Mlle." at bounding box center [545, 290] width 435 height 27
select select "Mme."
click option "Mme." at bounding box center [0, 0] width 0 height 0
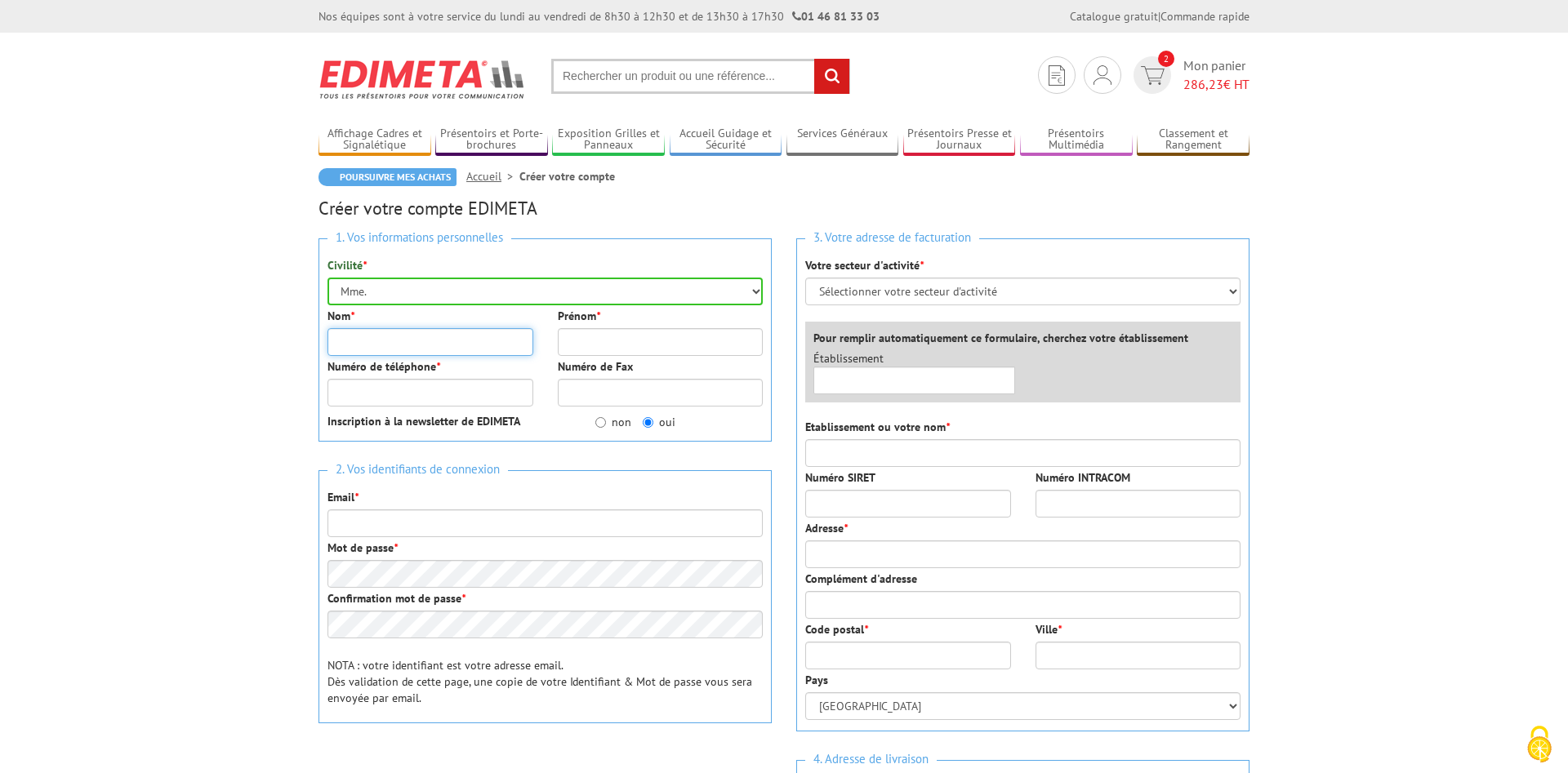
click at [376, 339] on input "Nom *" at bounding box center [431, 342] width 206 height 27
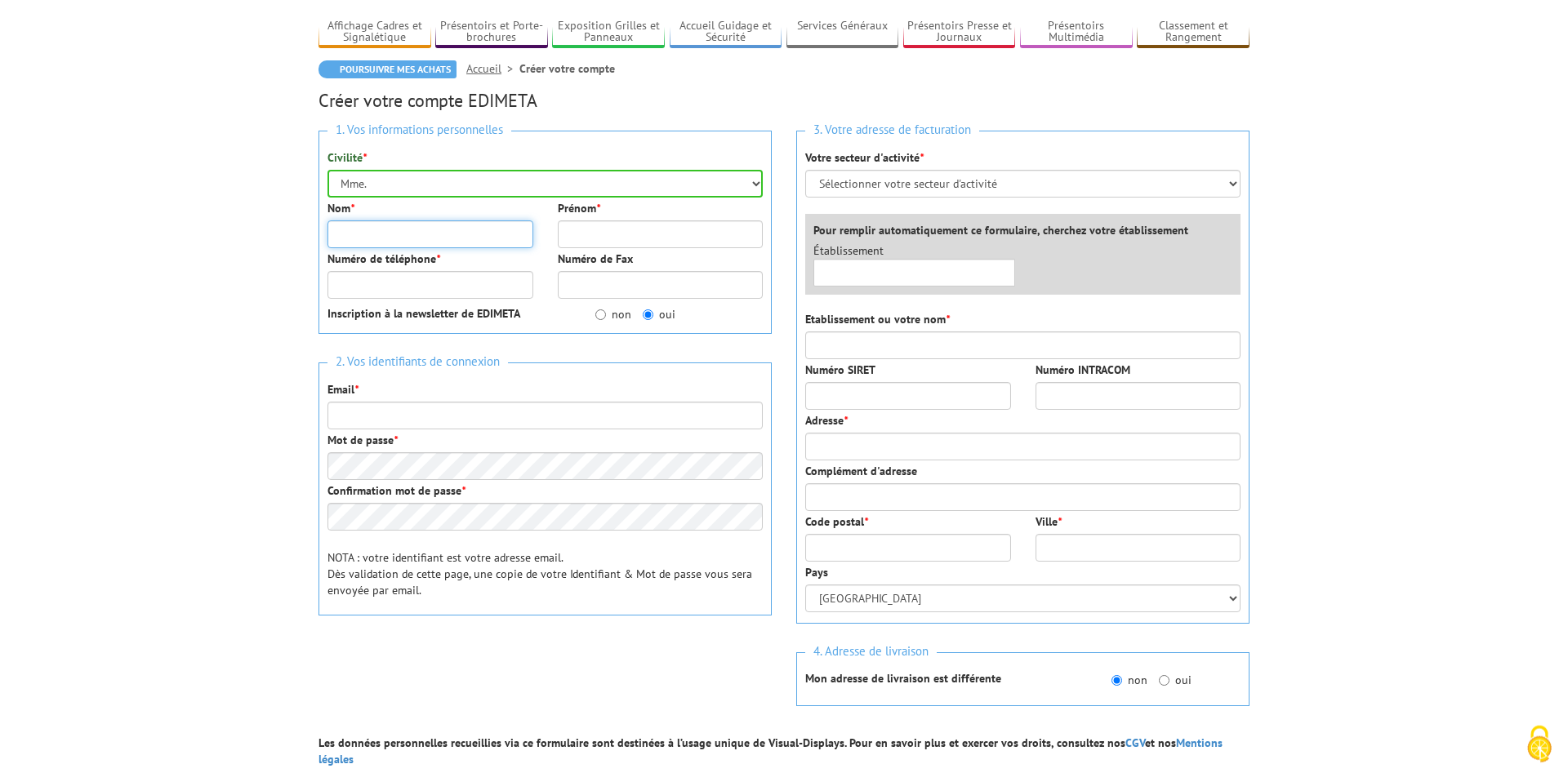
scroll to position [83, 0]
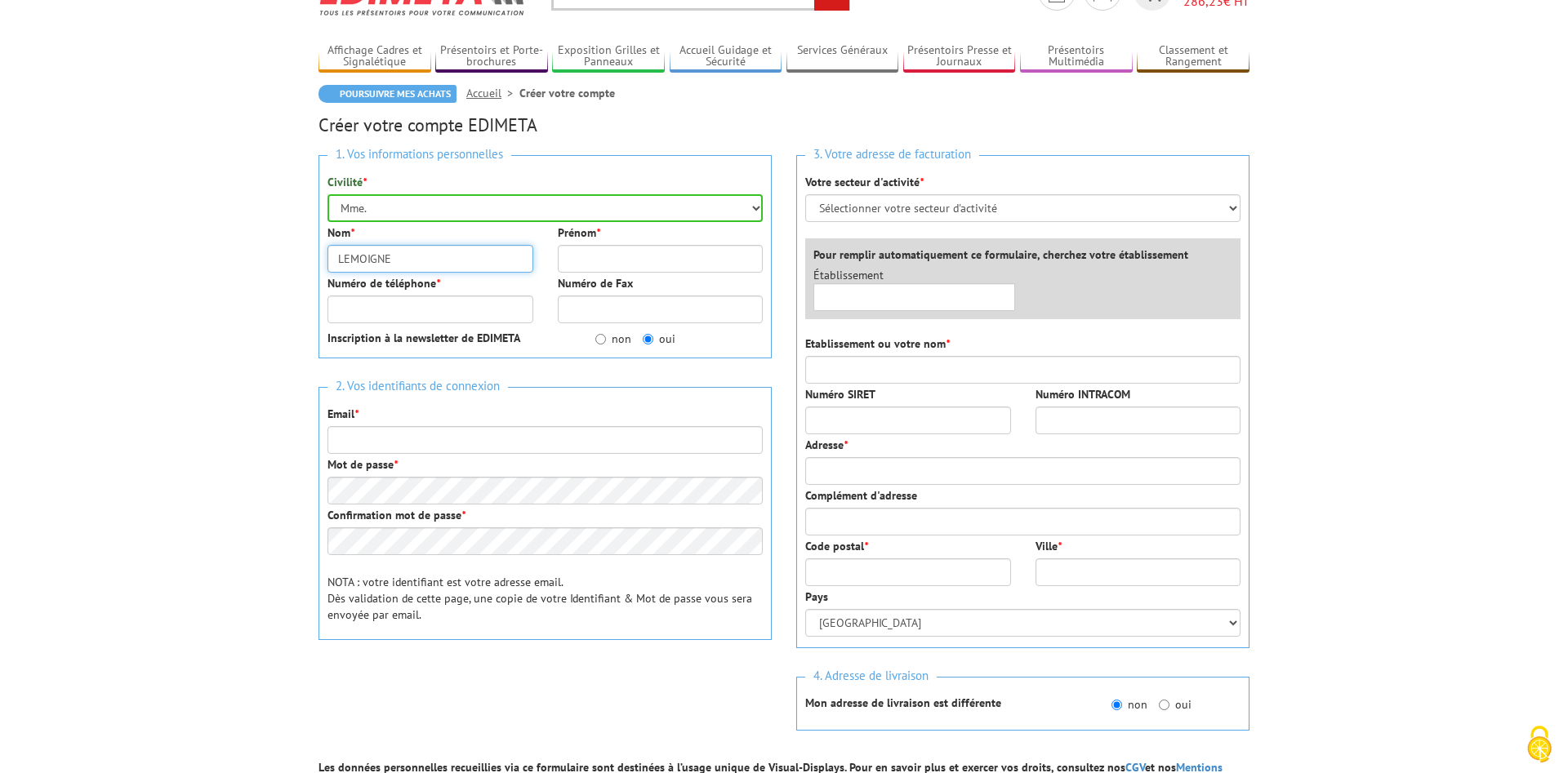
type input "LEMOIGNE"
type input "Pascale"
type input "0632402330"
type input "[PERSON_NAME][EMAIL_ADDRESS][DOMAIN_NAME]"
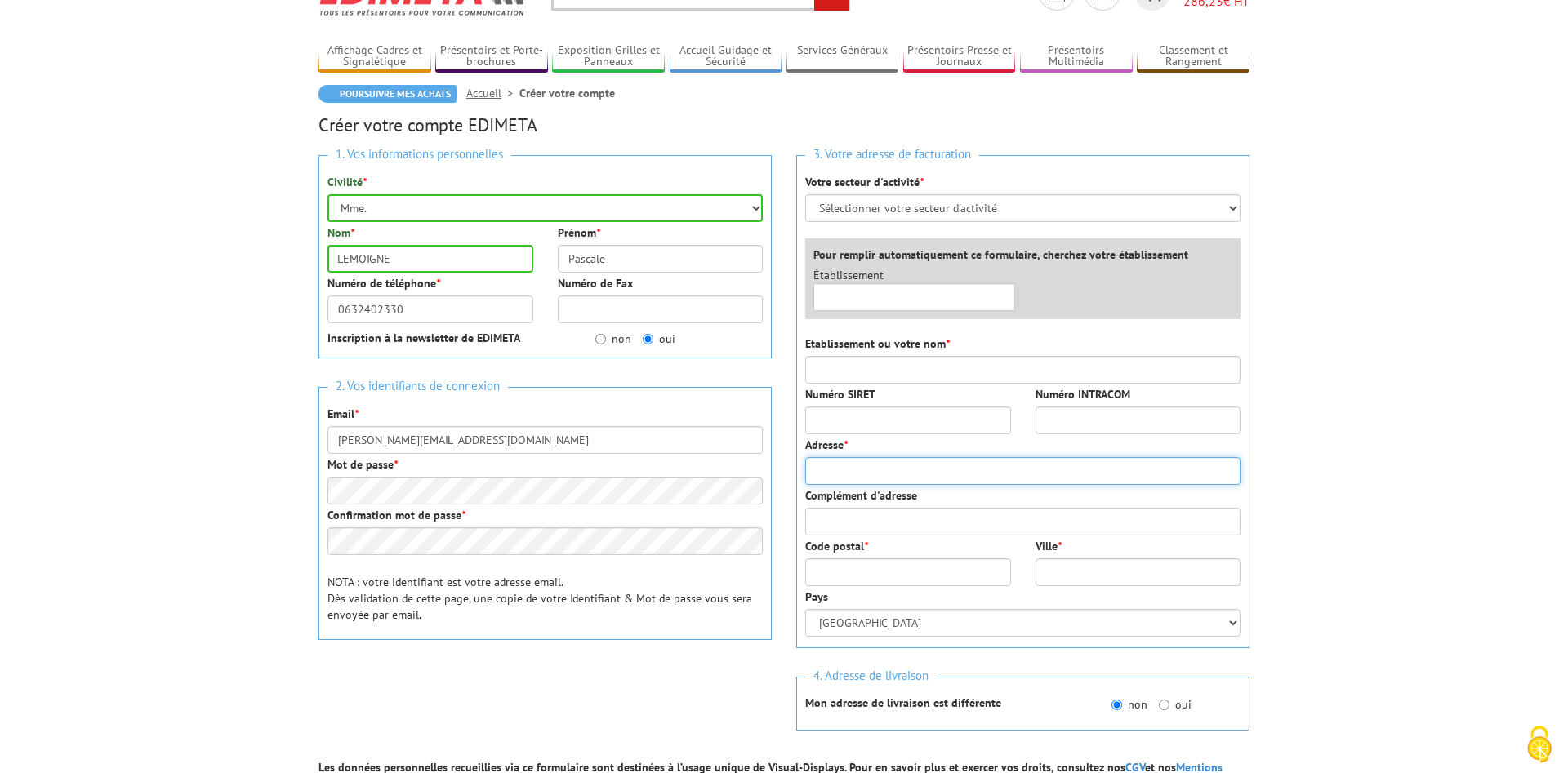
type input "[STREET_ADDRESS][DEMOGRAPHIC_DATA]"
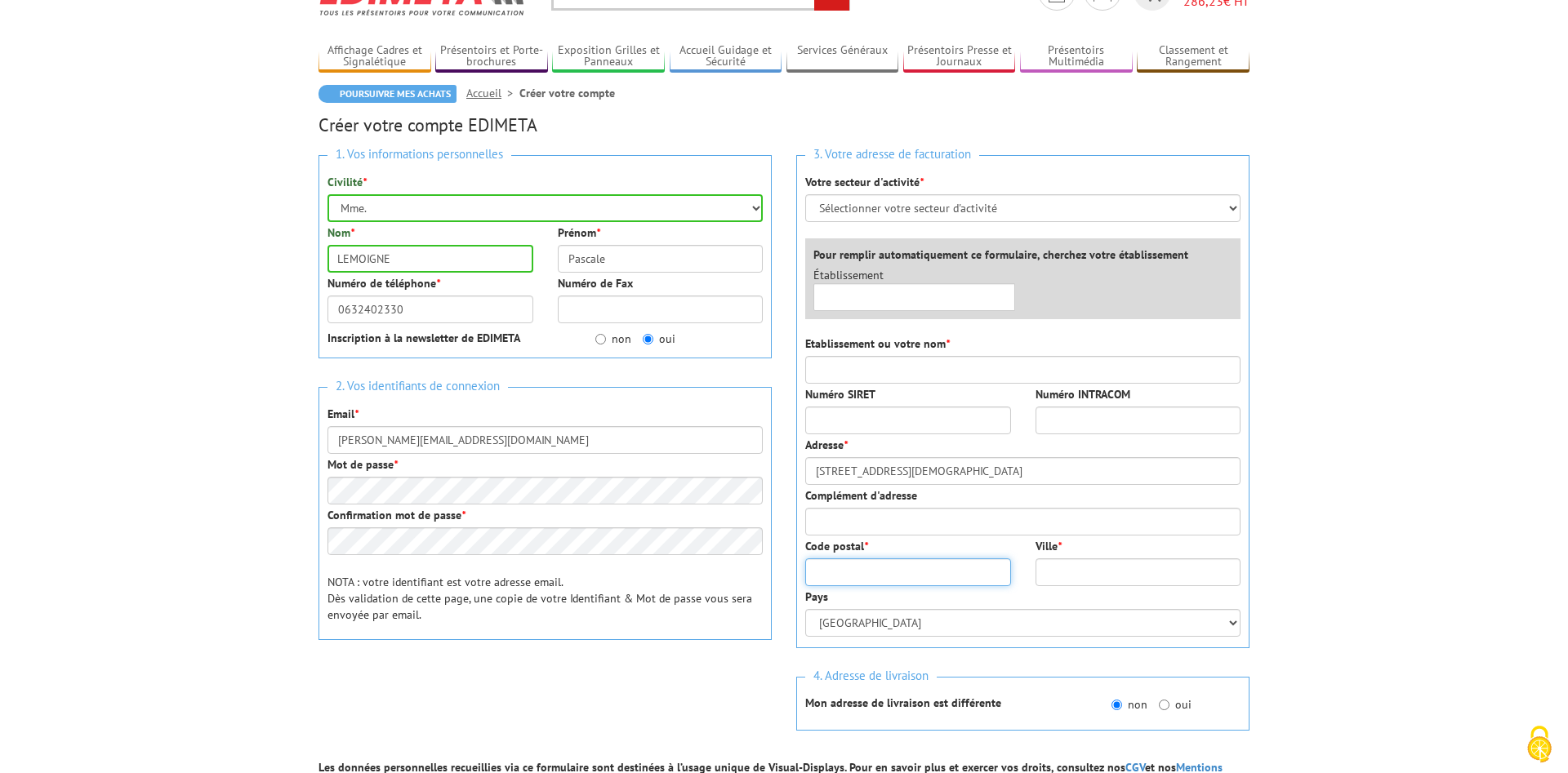
type input "50210"
type input "CERISY LA SALLE"
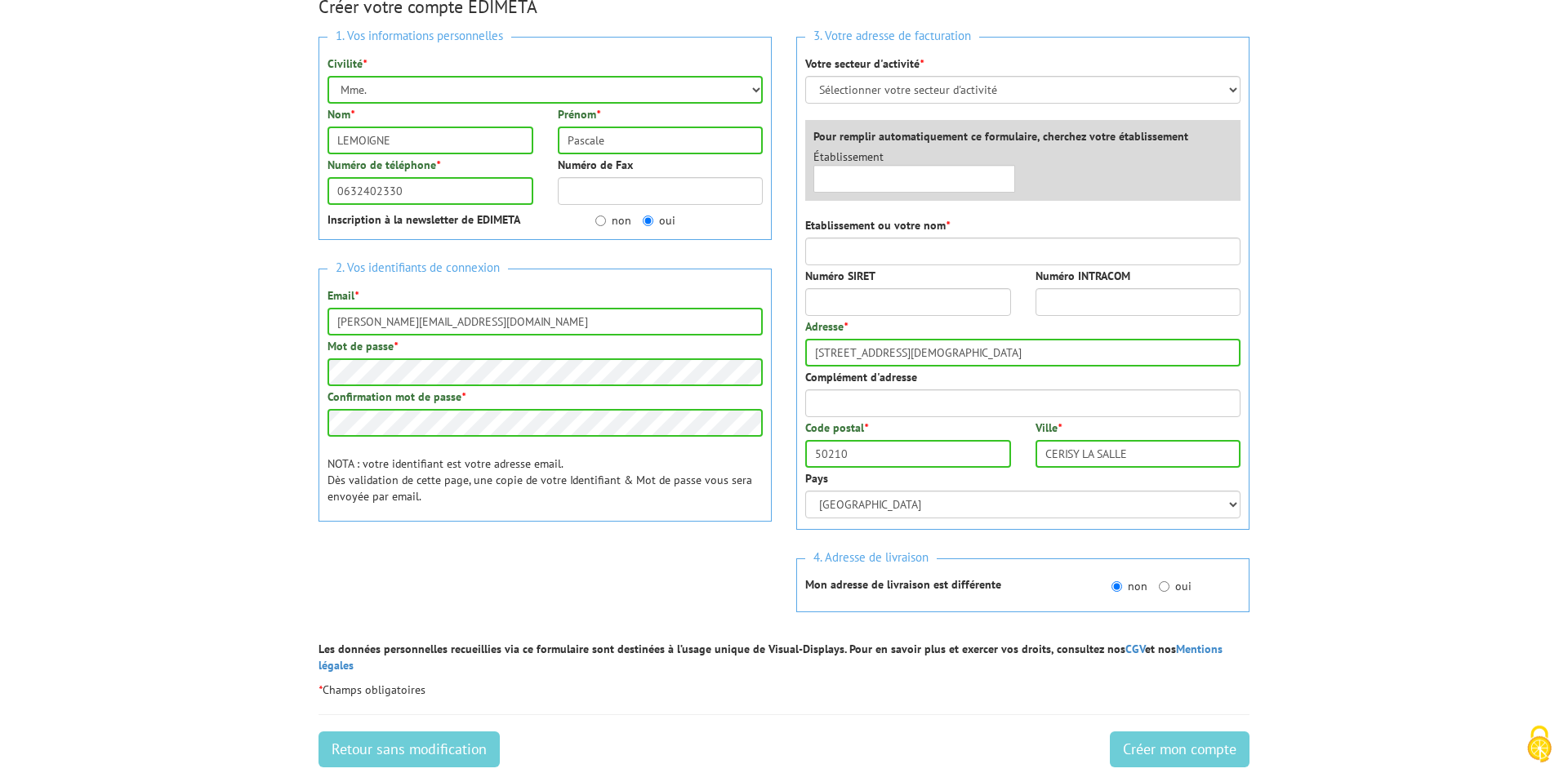
scroll to position [250, 0]
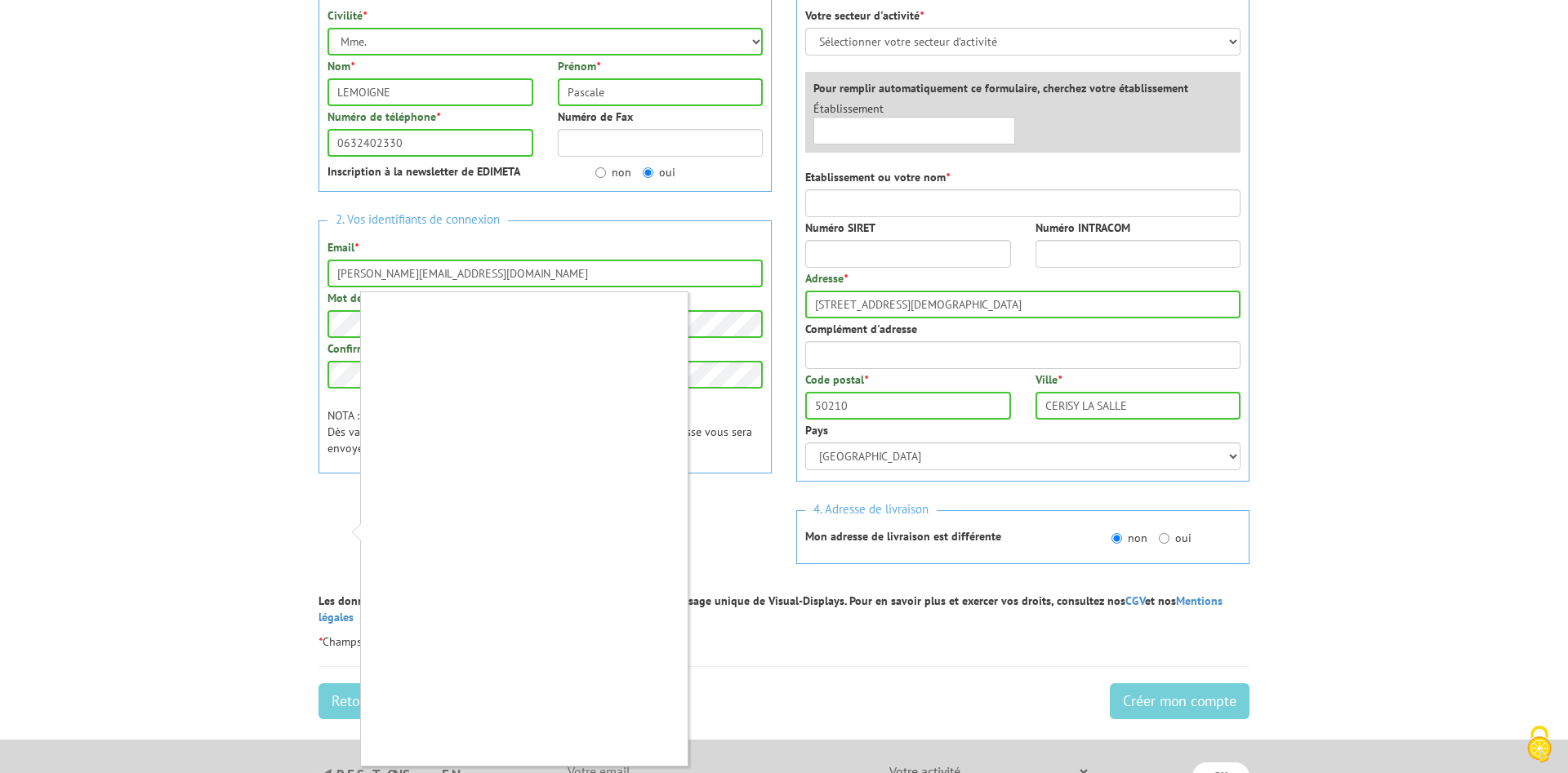
click at [338, 529] on div at bounding box center [784, 386] width 1568 height 773
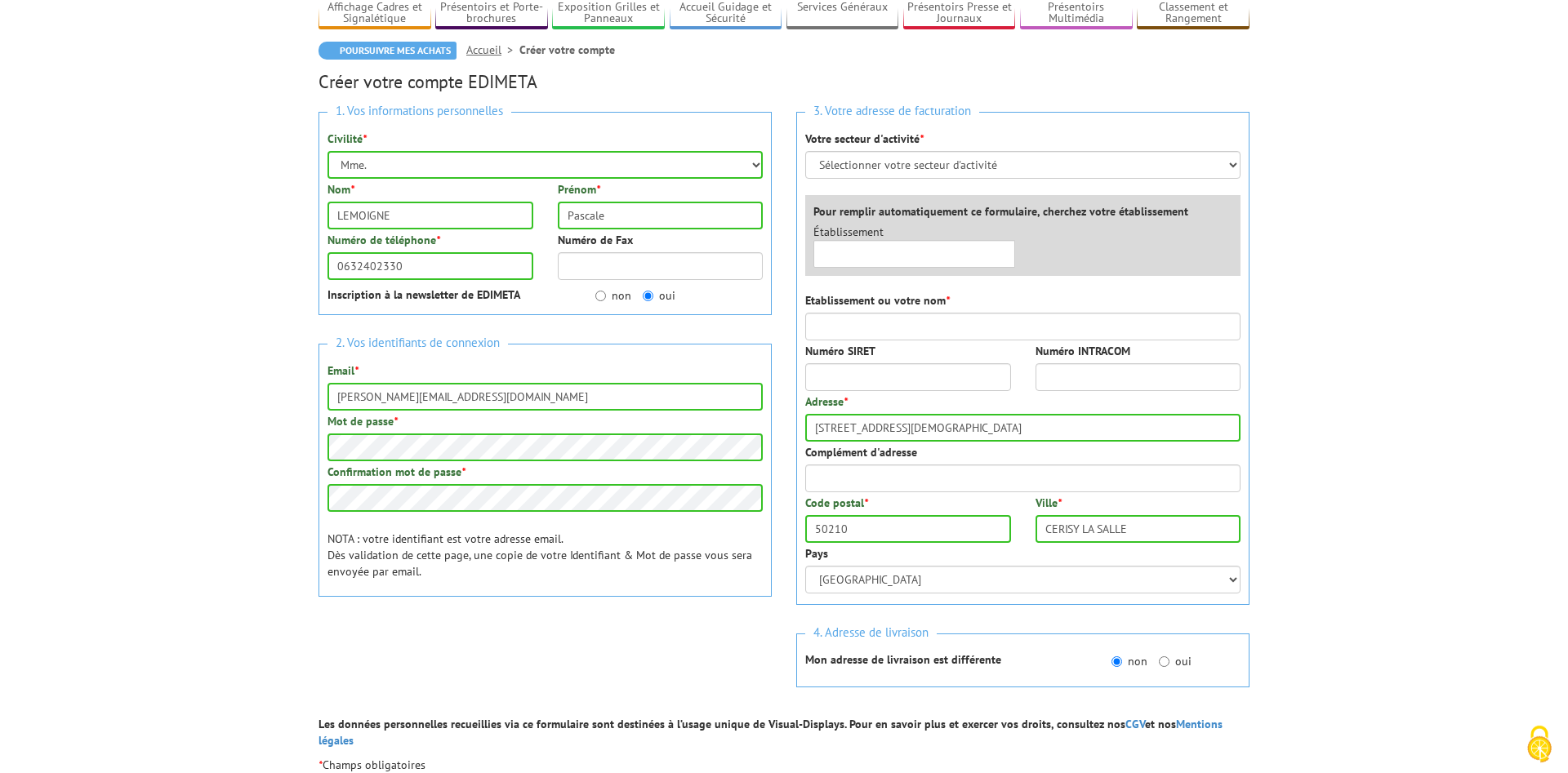
scroll to position [0, 0]
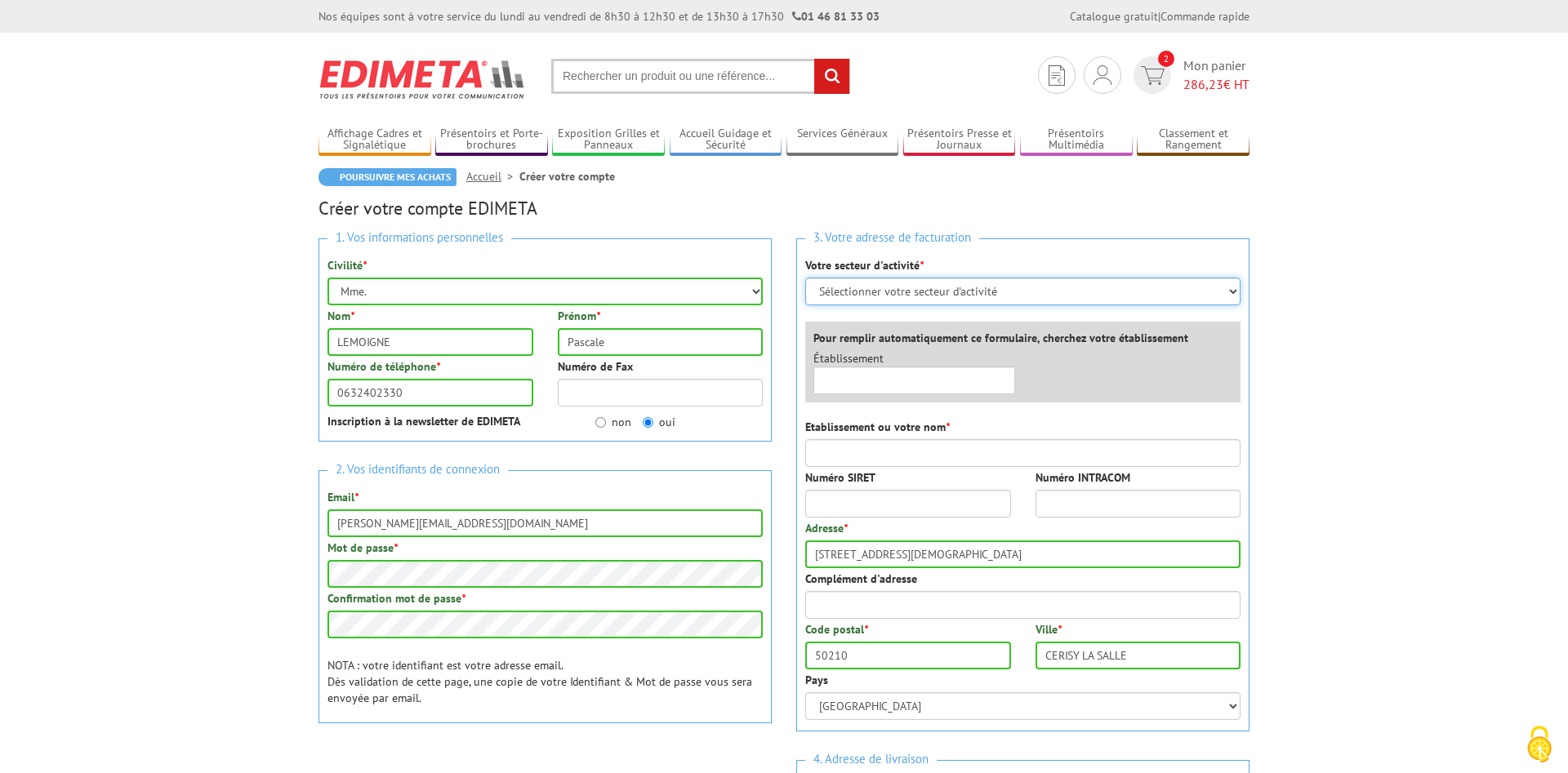
click at [805, 277] on select "Sélectionner votre secteur d'activité Administrations et collectivités Magasins…" at bounding box center [1022, 290] width 435 height 27
select select "876"
click option "Administrations et collectivités" at bounding box center [0, 0] width 0 height 0
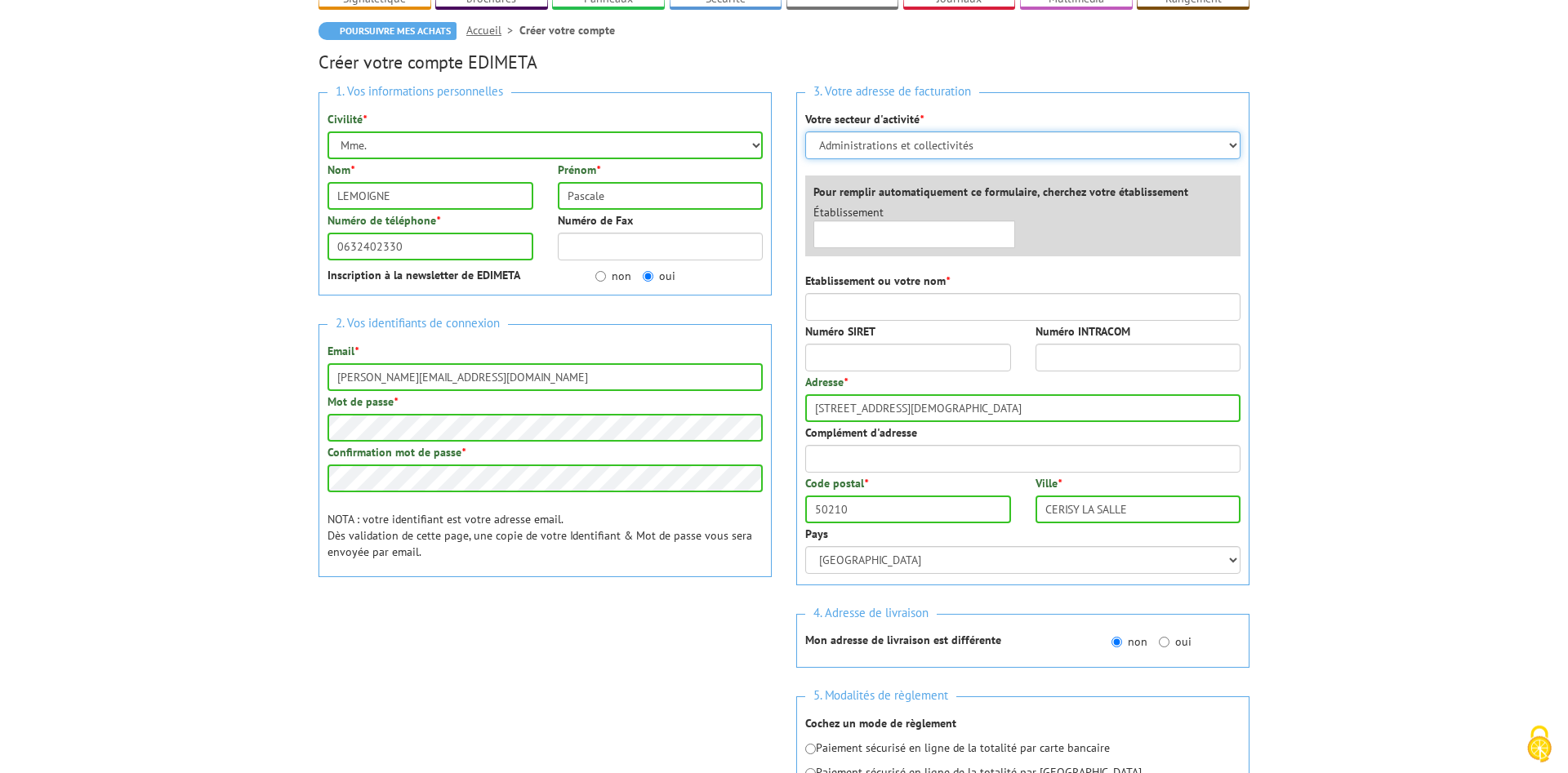
scroll to position [166, 0]
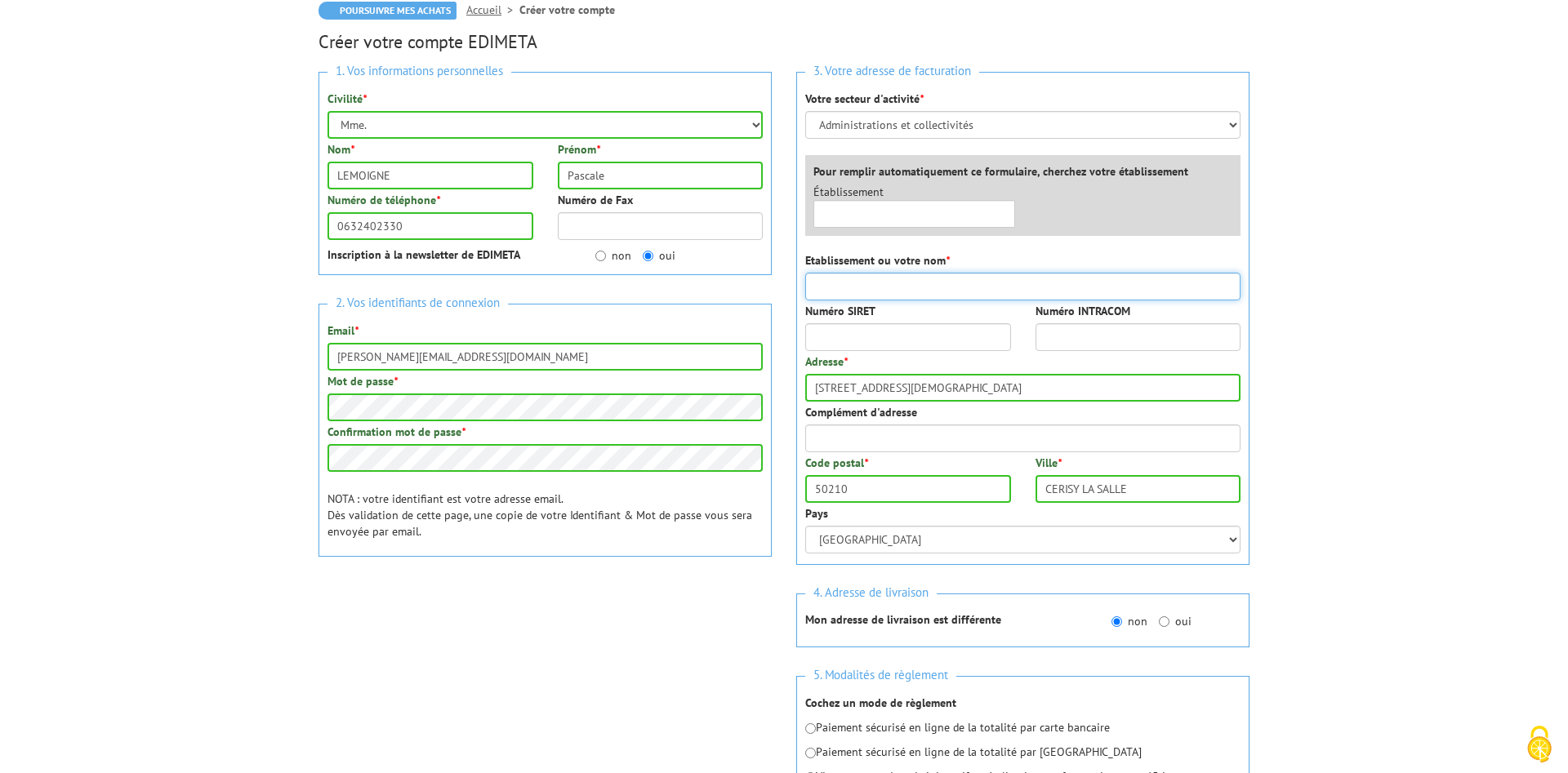
click at [875, 289] on input "Etablissement ou votre nom *" at bounding box center [1022, 286] width 435 height 27
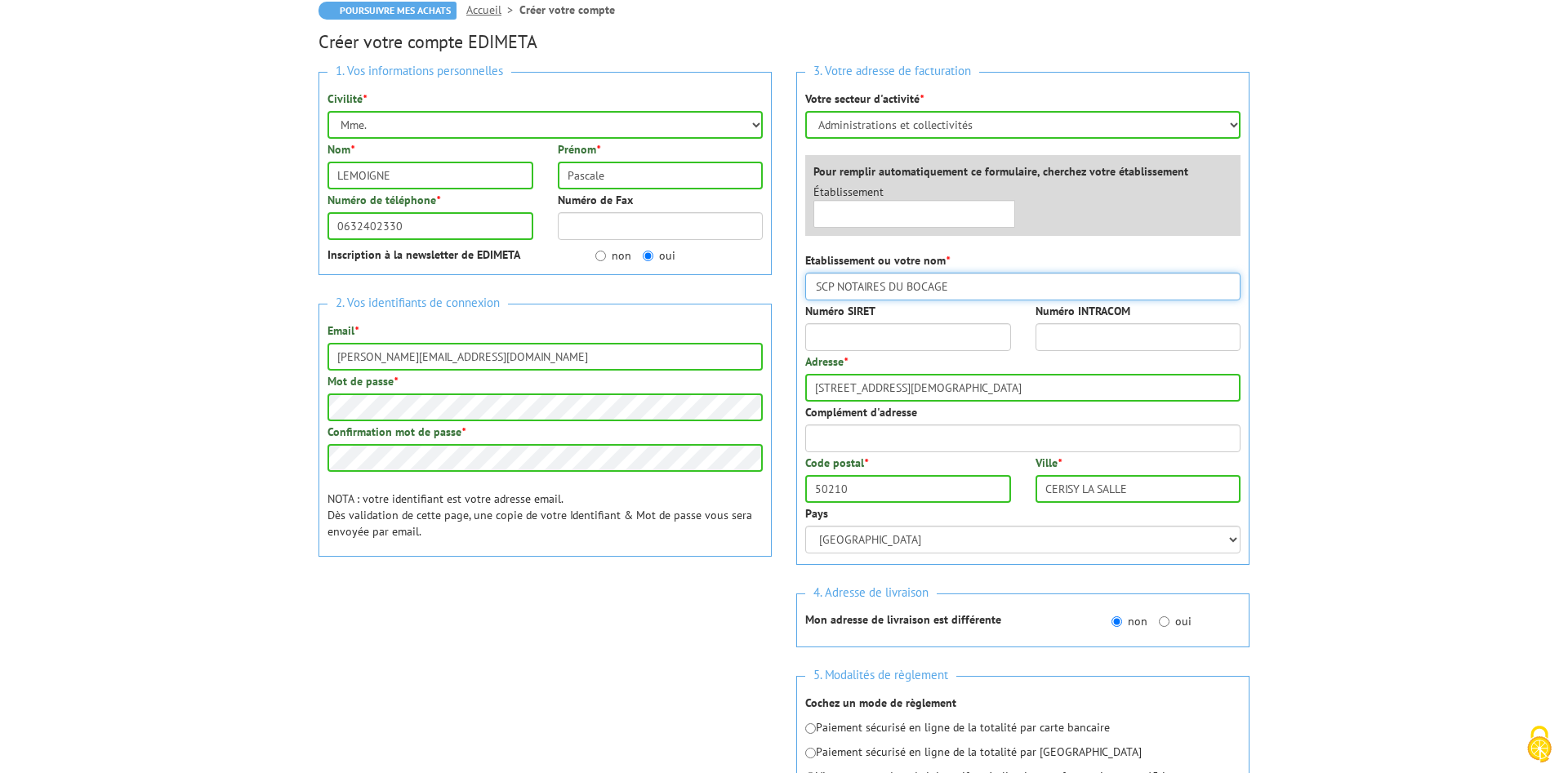
type input "SCP NOTAIRES DU BOCAGE"
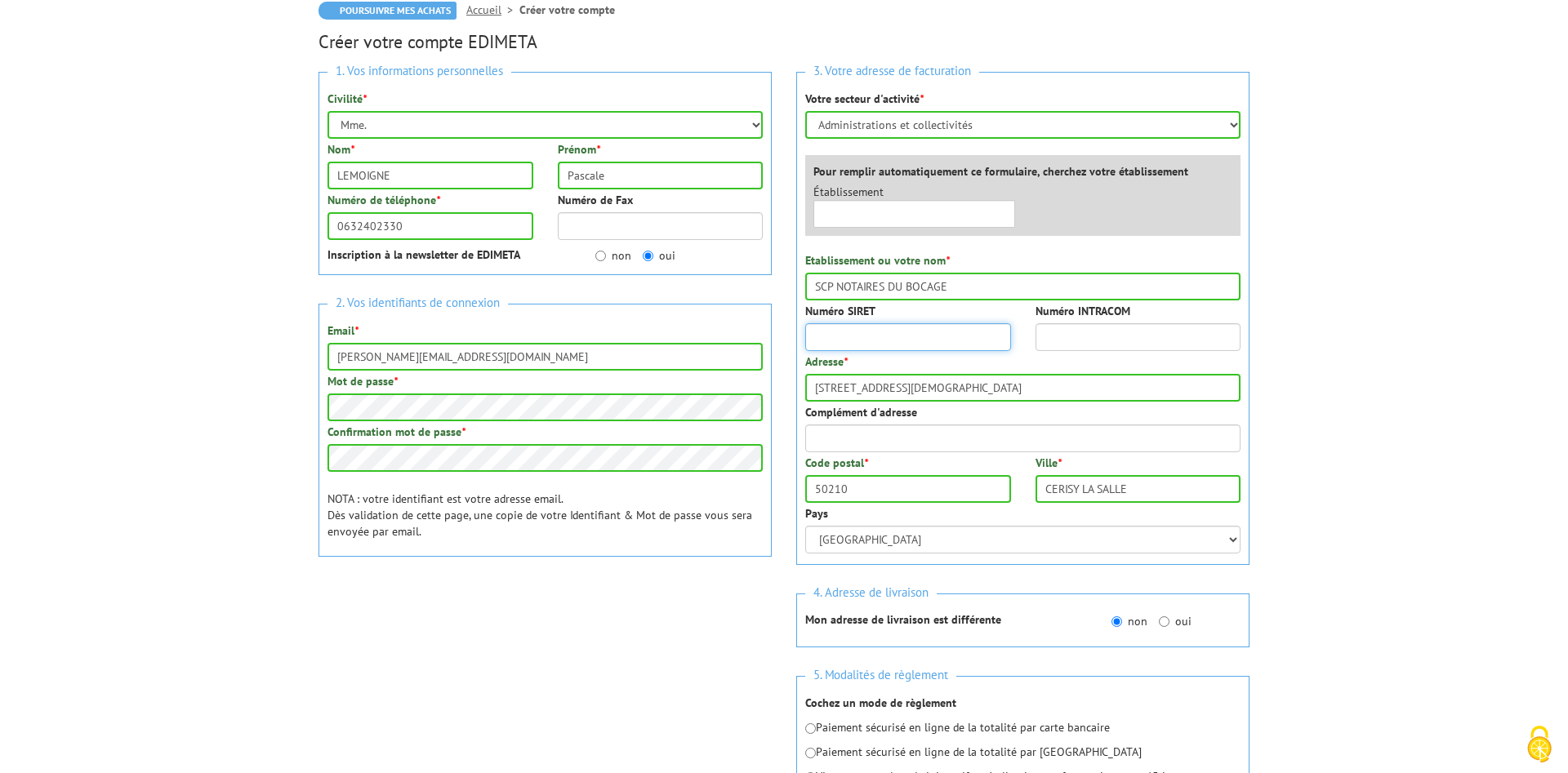
paste input "808 541 122 00"
click at [838, 337] on input "808 541 122 00" at bounding box center [908, 336] width 206 height 27
click at [896, 339] on input "80854112200" at bounding box center [908, 336] width 206 height 27
type input "80854112200012"
click at [824, 387] on input "22 rue des Juifs" at bounding box center [1022, 387] width 435 height 27
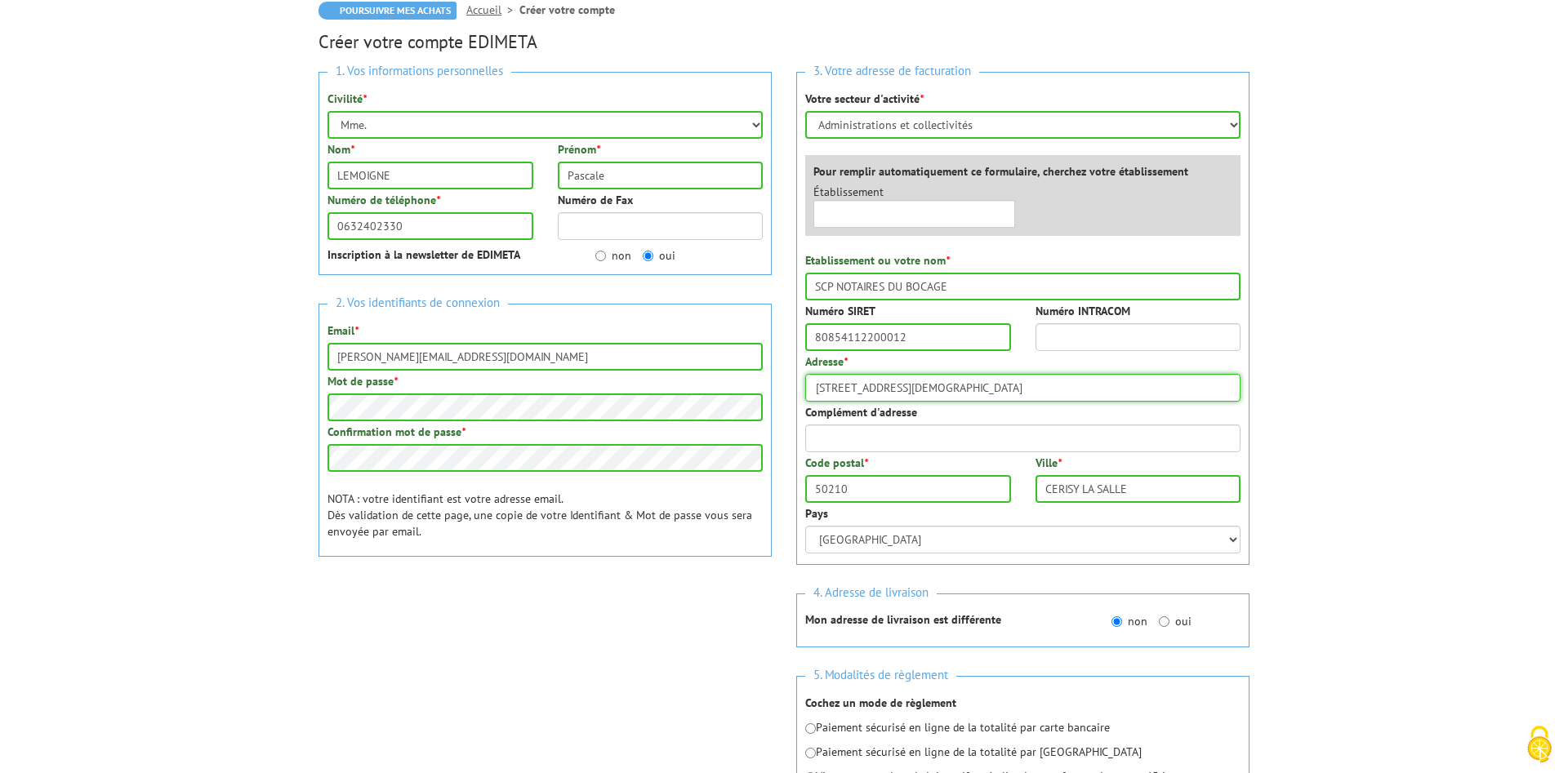
type input "[STREET_ADDRESS][DEMOGRAPHIC_DATA]"
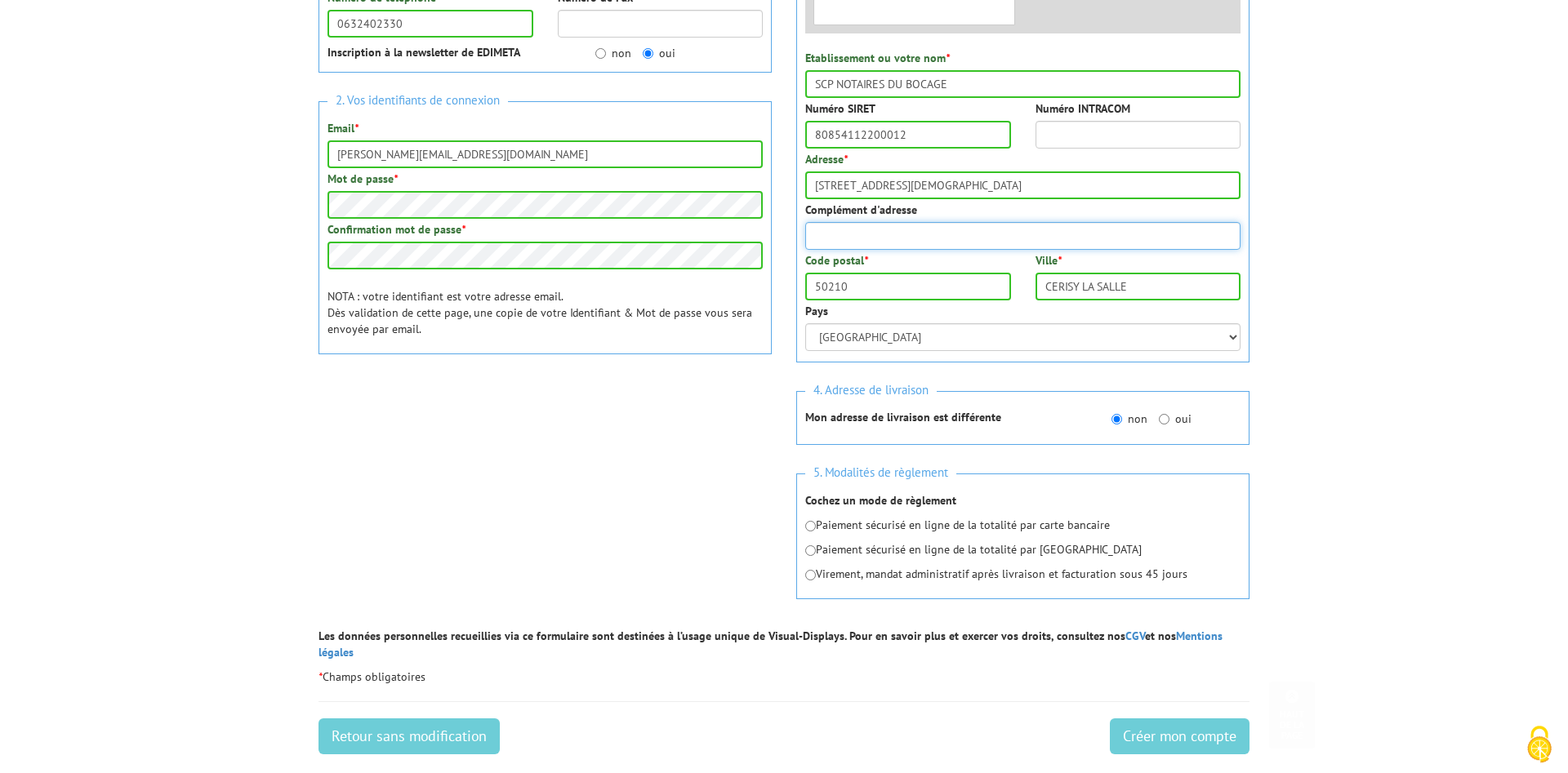
scroll to position [416, 0]
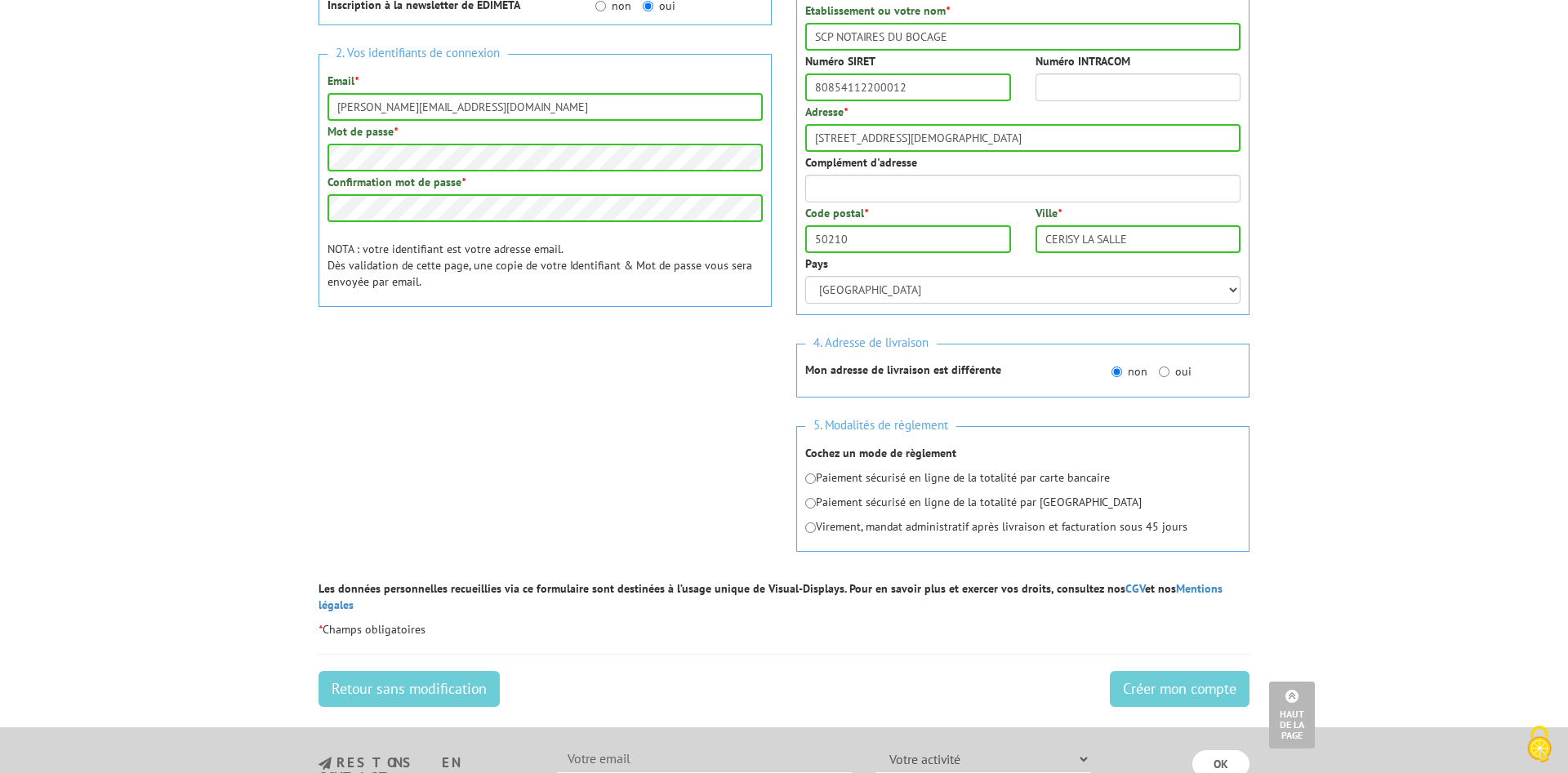
click at [844, 483] on p "Paiement sécurisé en ligne de la totalité par carte bancaire" at bounding box center [1022, 477] width 435 height 16
click at [811, 476] on input "radio" at bounding box center [811, 479] width 11 height 11
radio input "true"
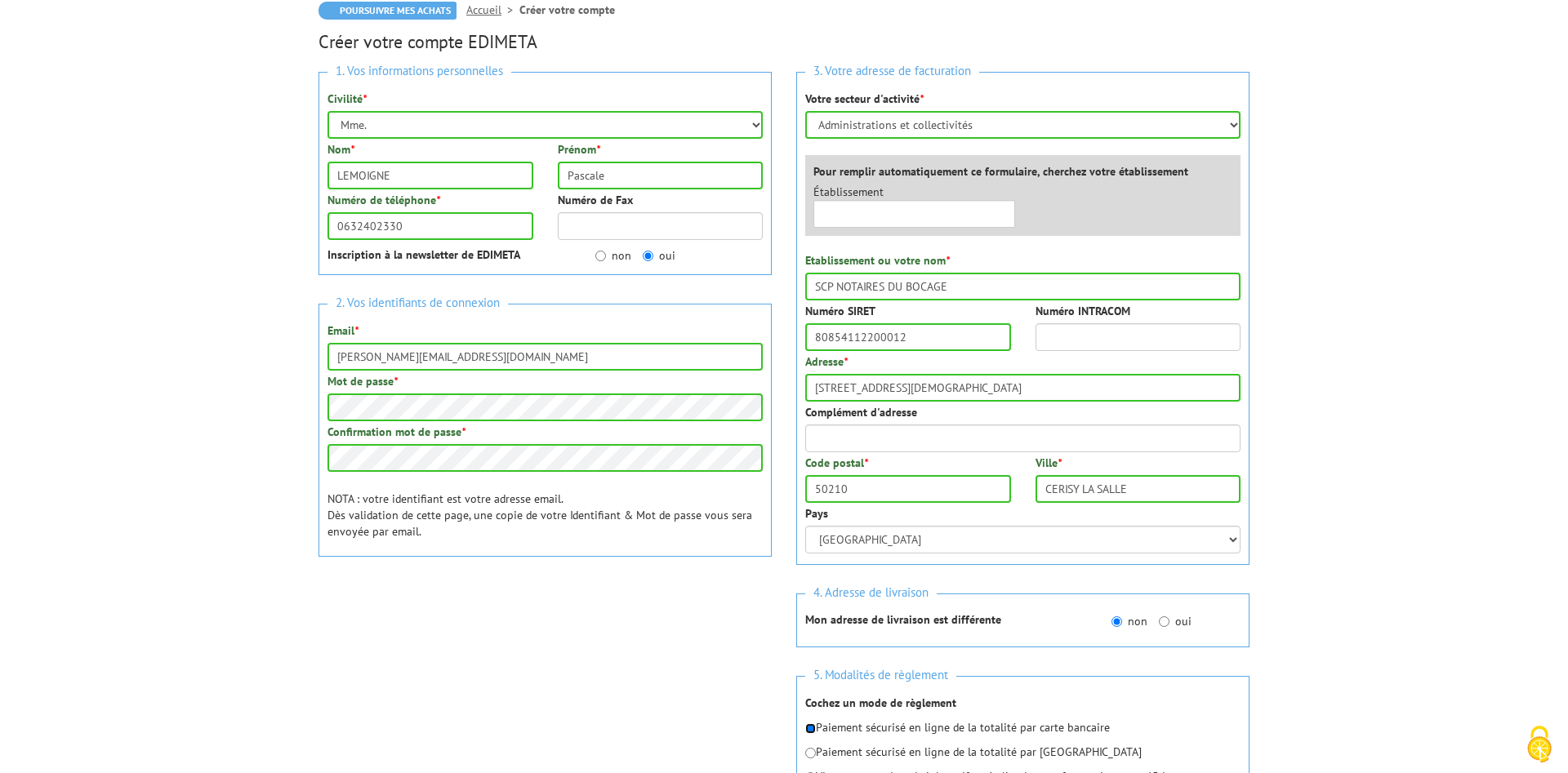
scroll to position [499, 0]
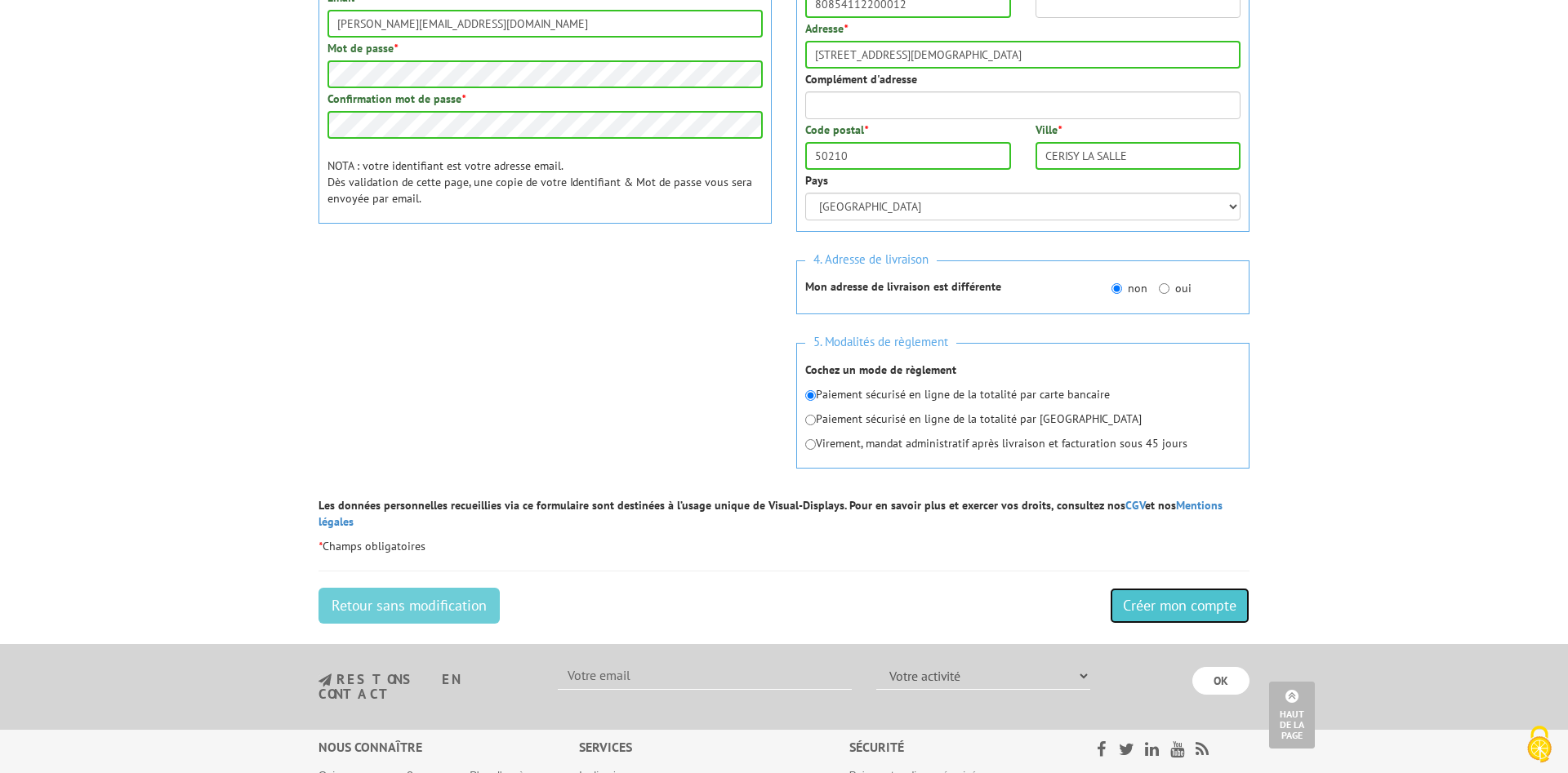
click at [1158, 588] on input "Créer mon compte" at bounding box center [1180, 606] width 140 height 36
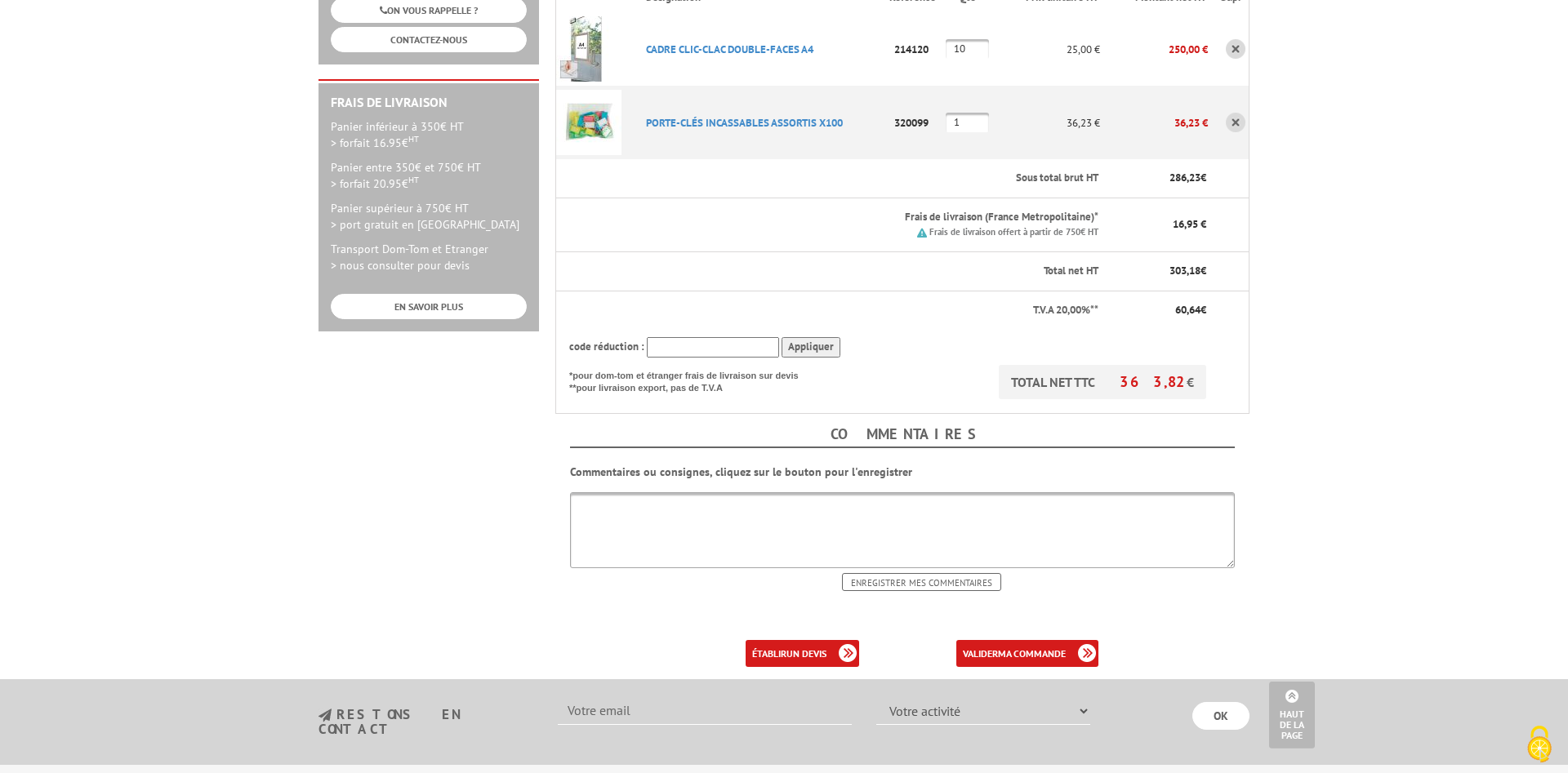
scroll to position [416, 0]
click at [1025, 646] on b "ma commande" at bounding box center [1032, 653] width 68 height 12
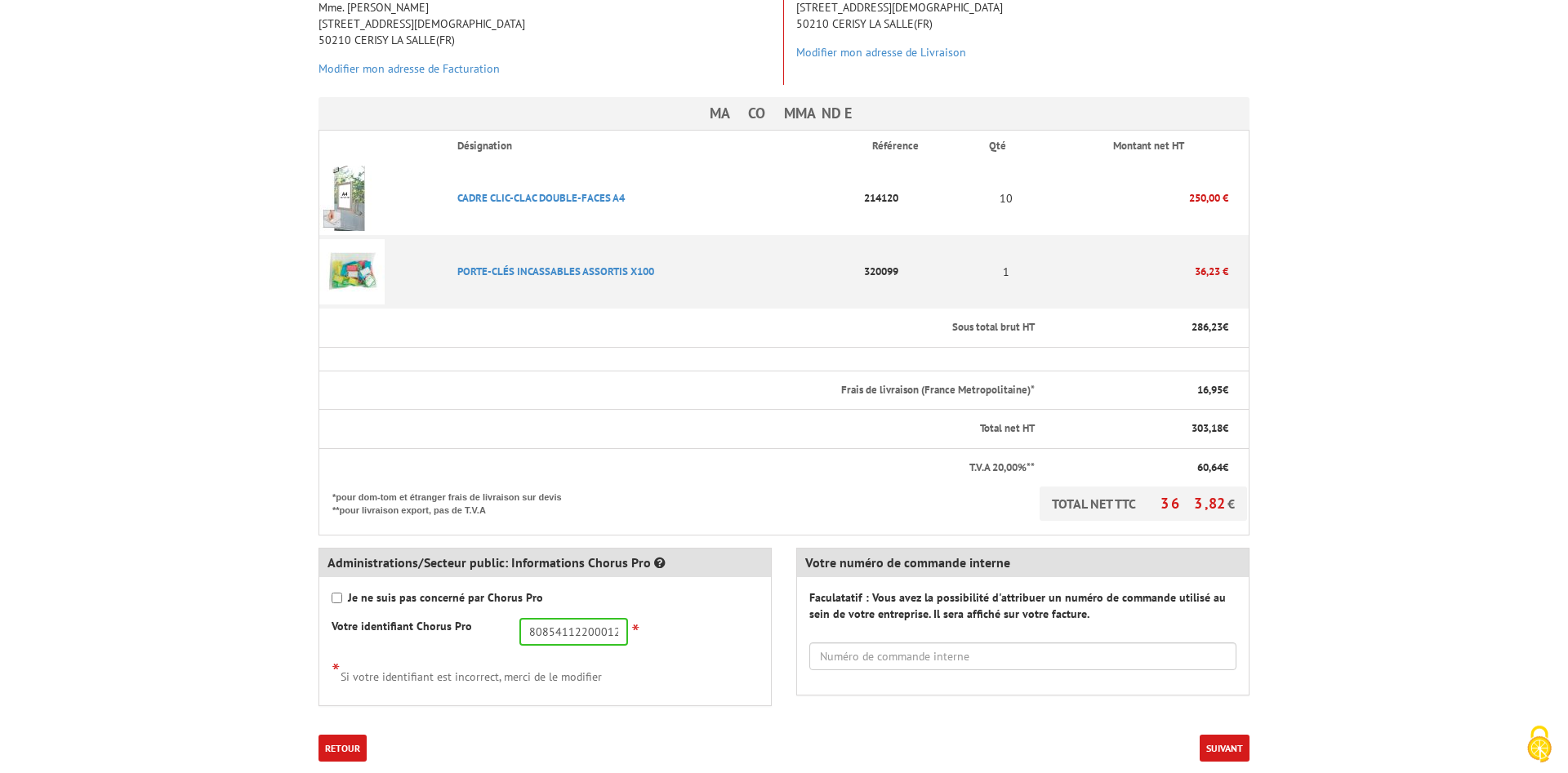
scroll to position [416, 0]
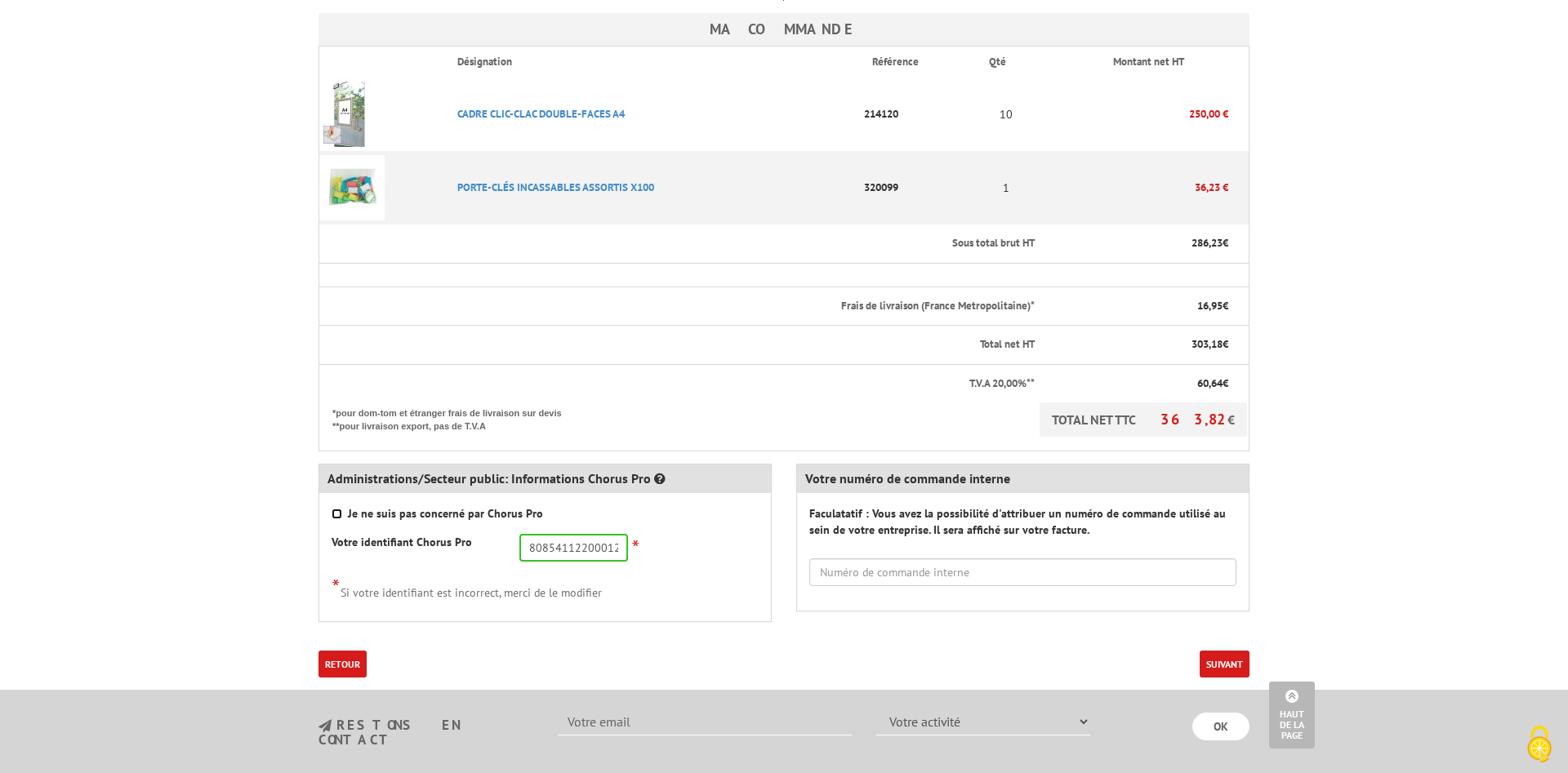
click at [336, 508] on input "Je ne suis pas concerné par Chorus Pro" at bounding box center [337, 514] width 11 height 11
checkbox input "true"
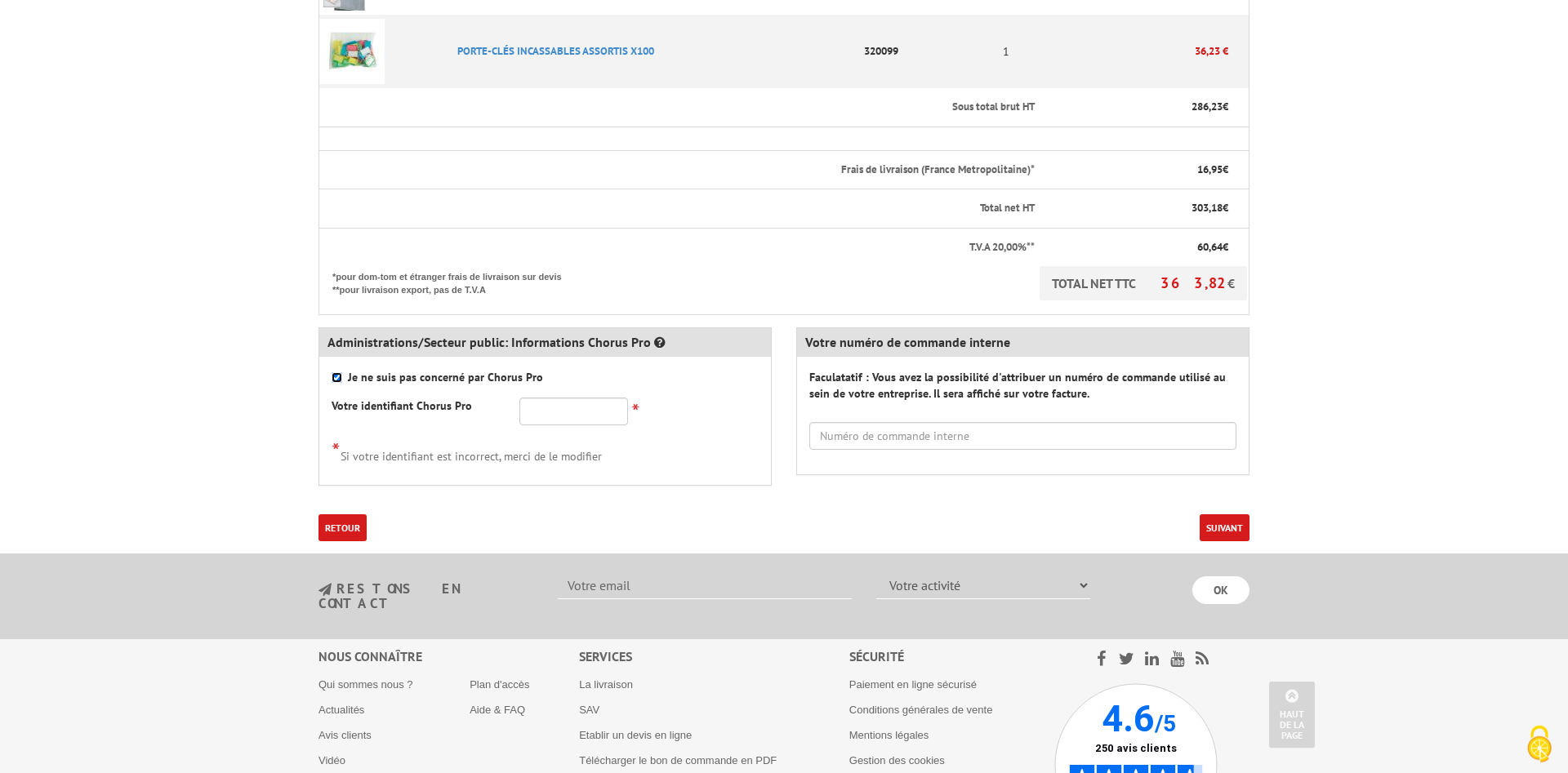
scroll to position [583, 0]
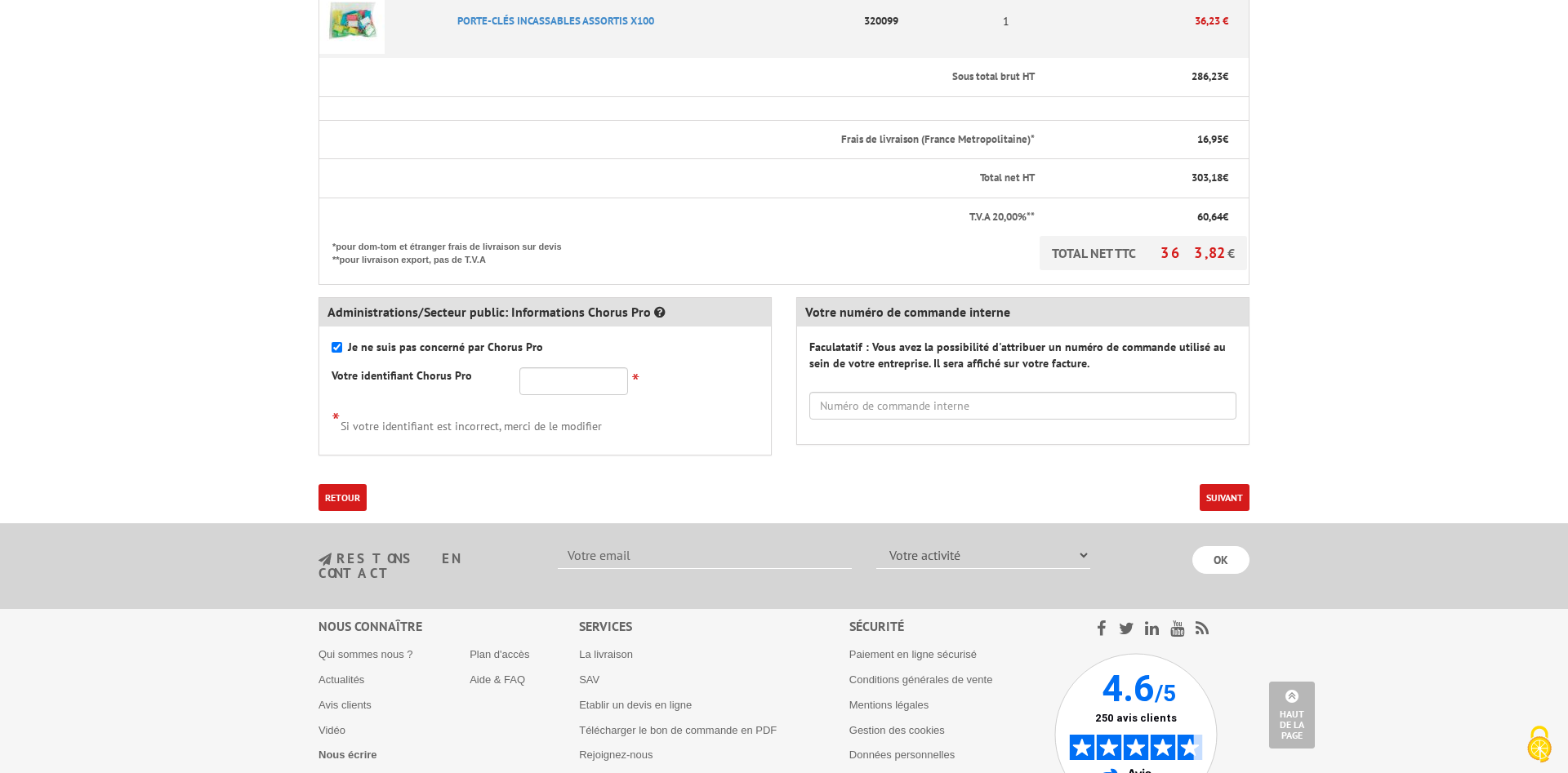
click at [1229, 484] on button "Suivant" at bounding box center [1224, 498] width 50 height 27
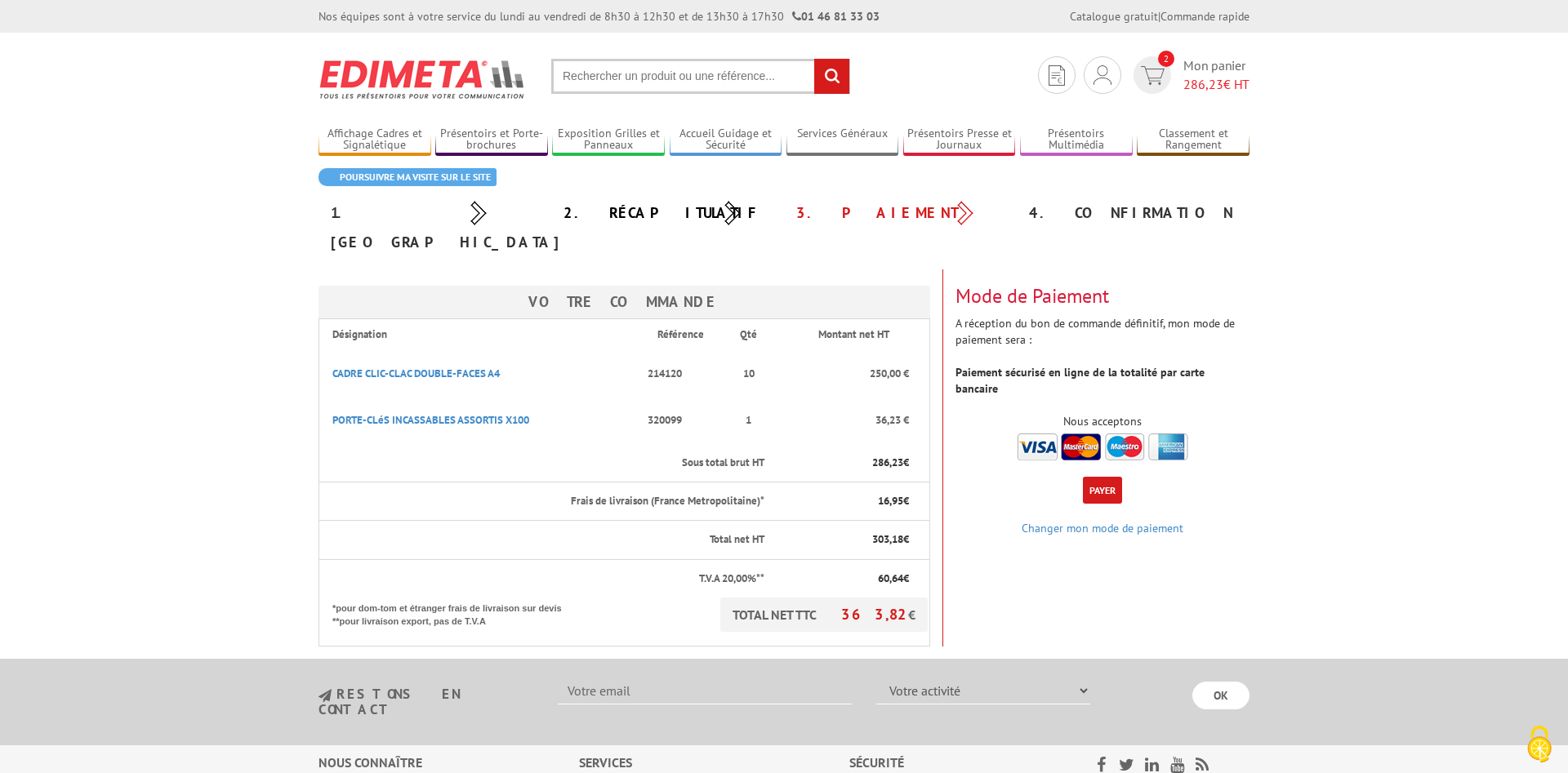
click at [1106, 476] on button "Payer" at bounding box center [1103, 490] width 39 height 27
